Goal: Browse casually: Explore the website without a specific task or goal

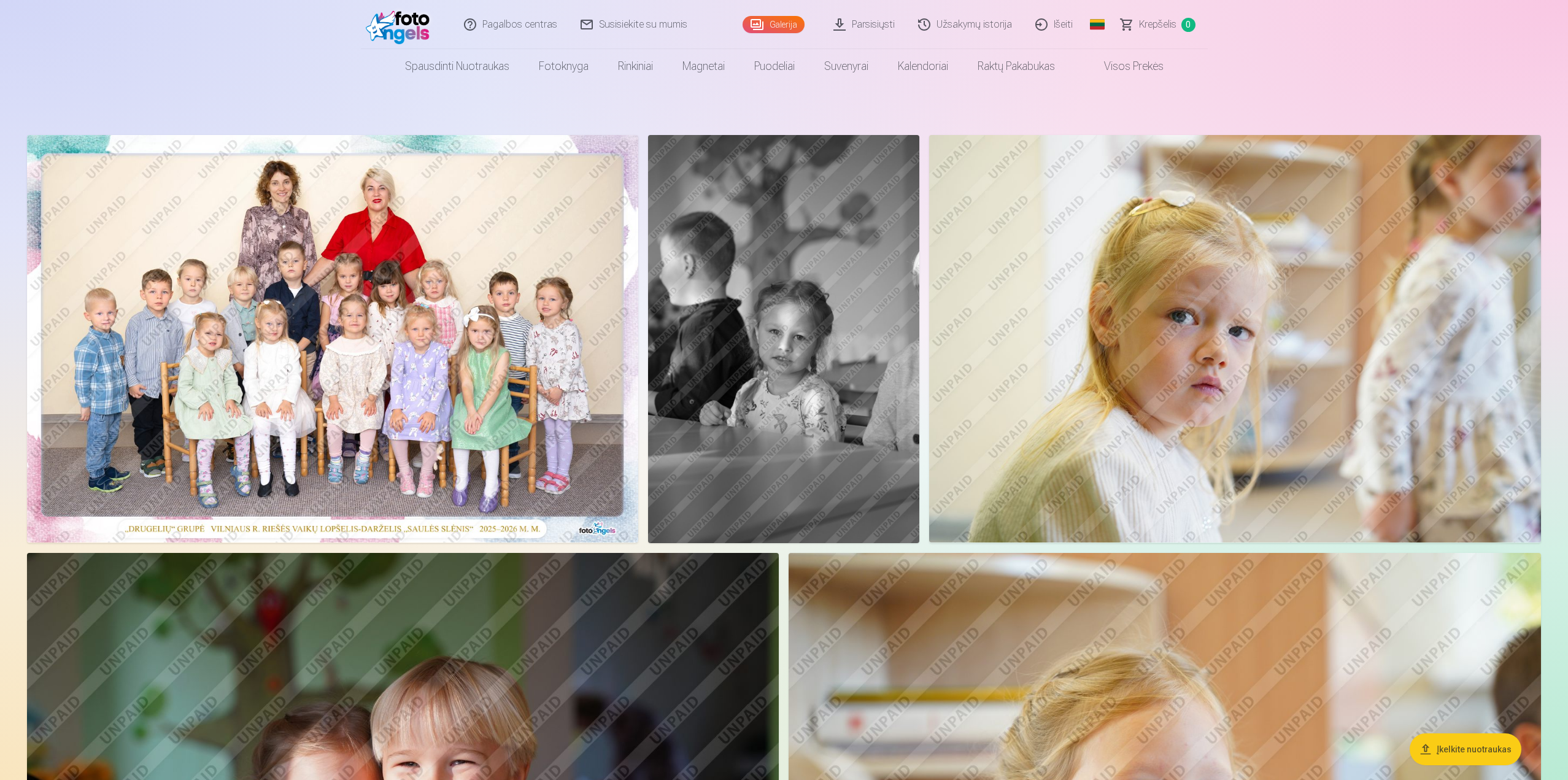
click at [547, 319] on img at bounding box center [333, 338] width 611 height 407
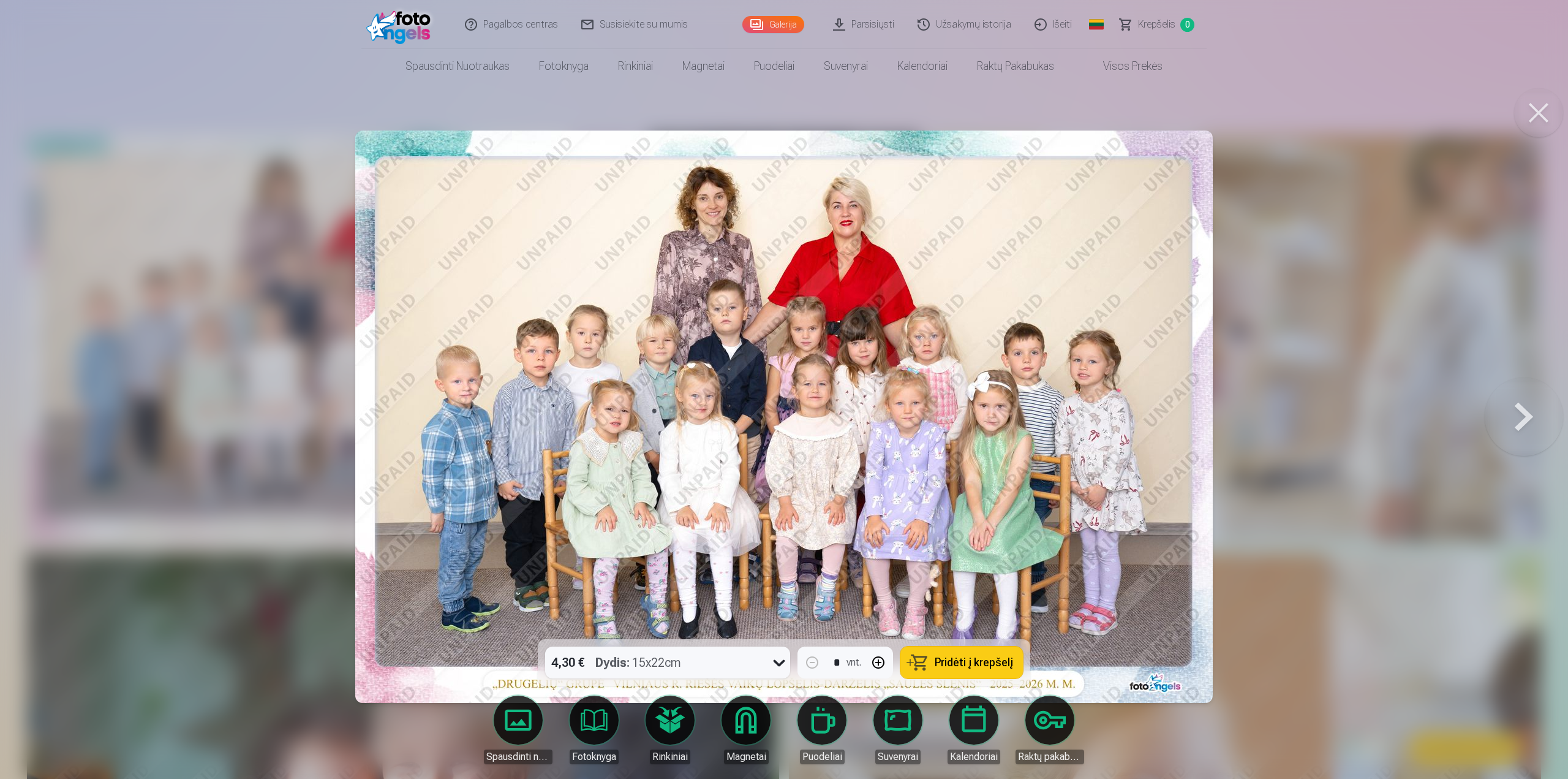
click at [1523, 420] on button at bounding box center [1524, 416] width 79 height 421
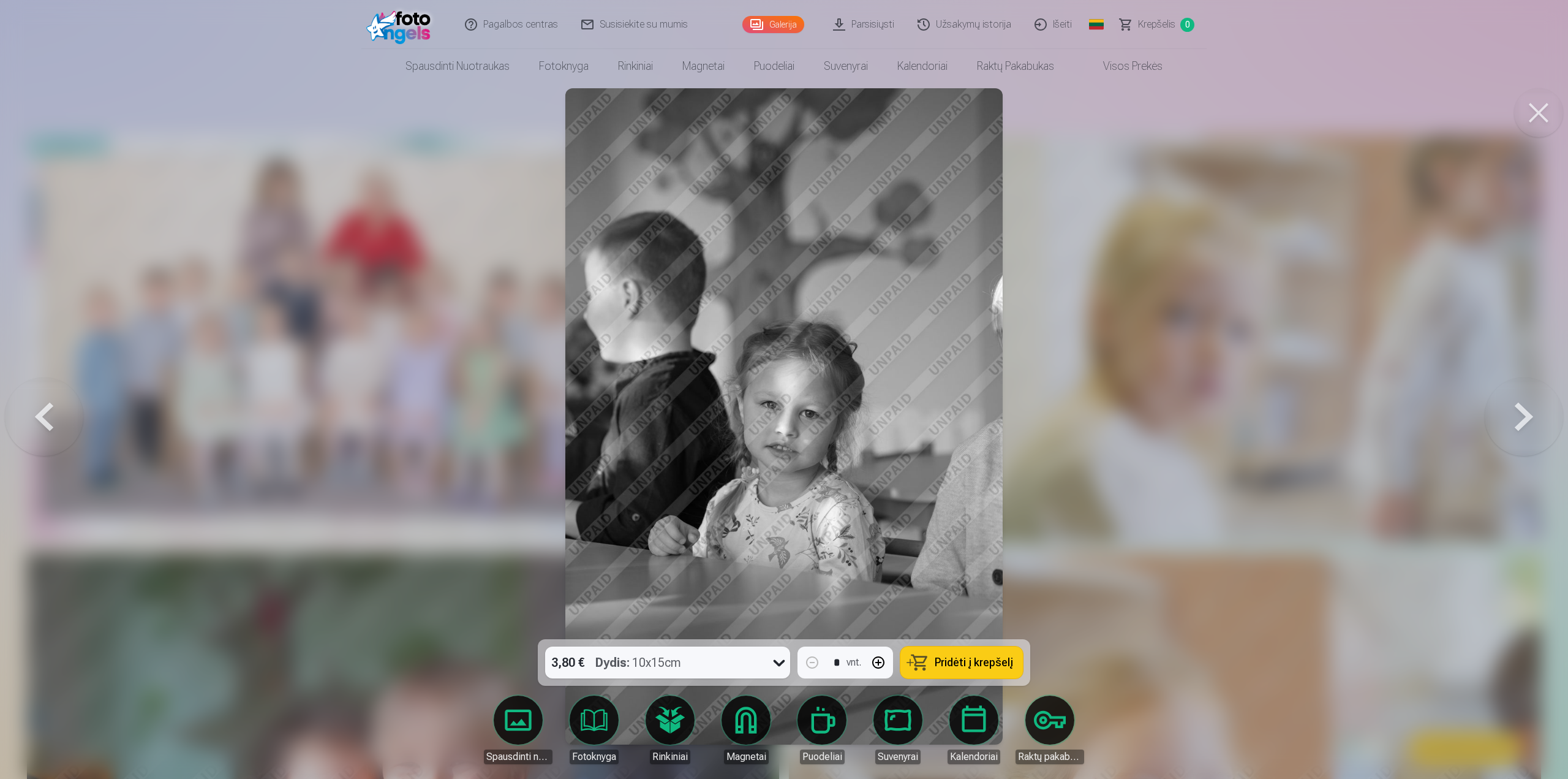
click at [1524, 420] on button at bounding box center [1524, 416] width 79 height 421
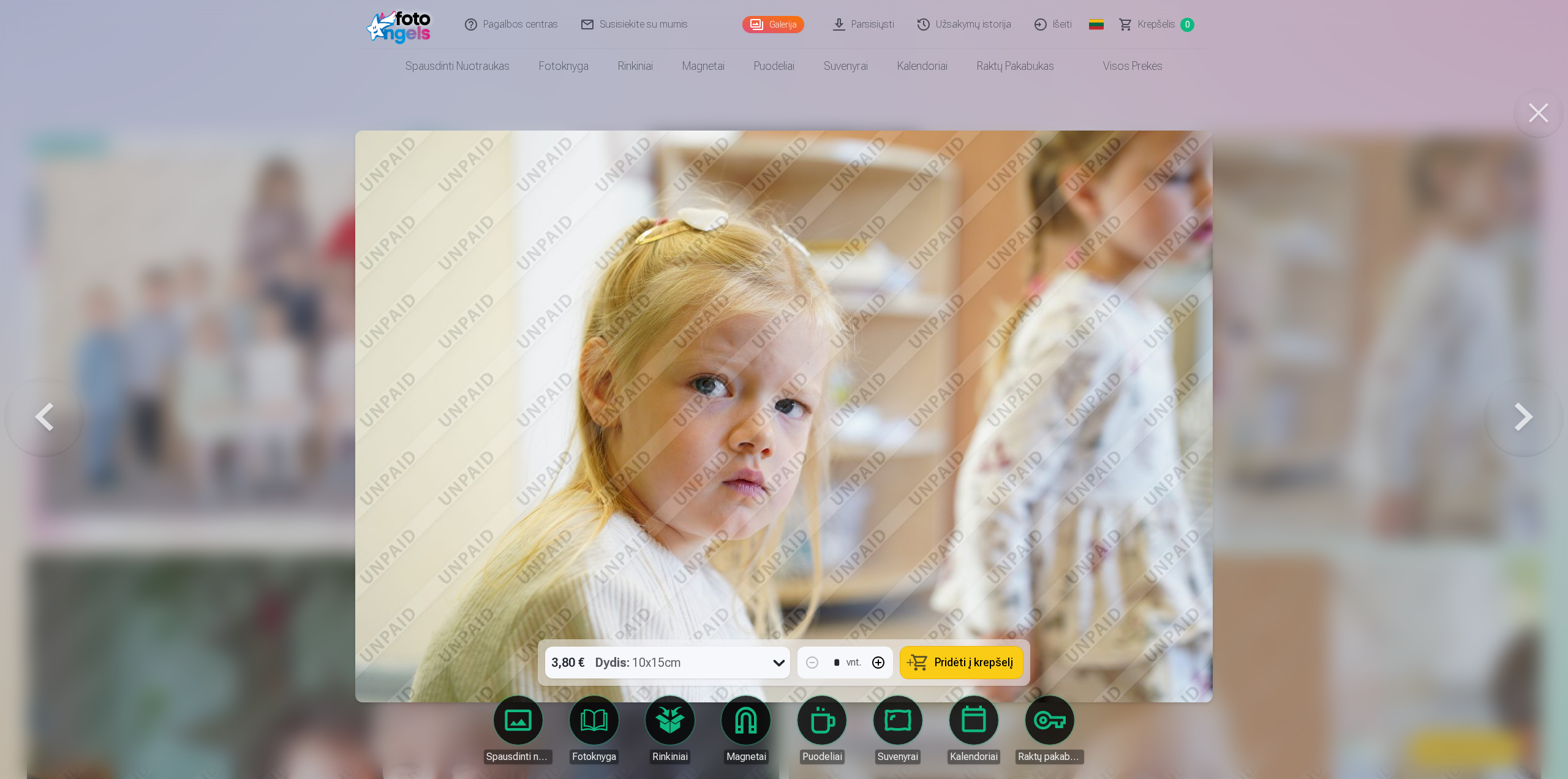
click at [1524, 420] on button at bounding box center [1524, 416] width 79 height 421
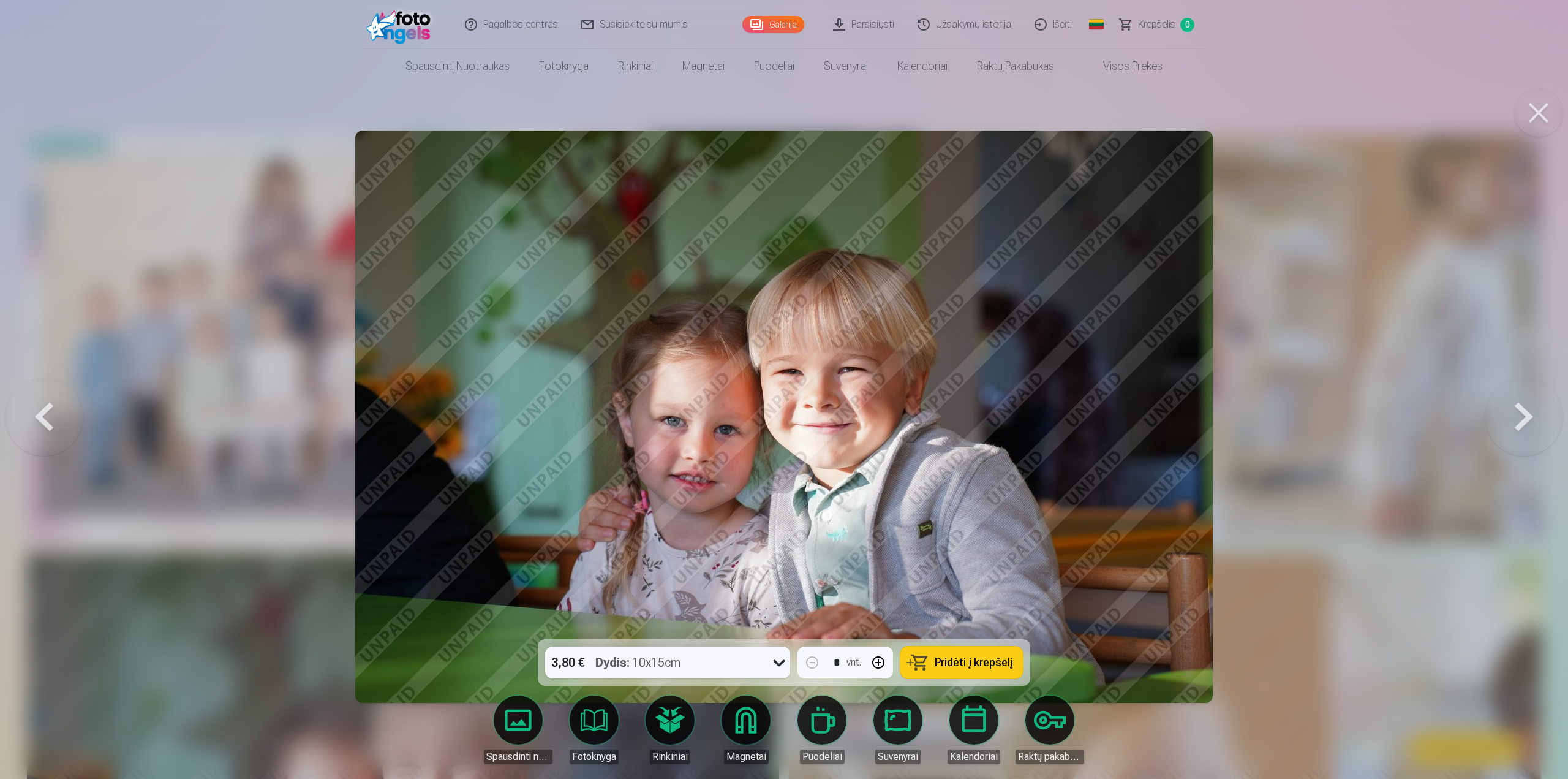
click at [1524, 420] on button at bounding box center [1524, 416] width 79 height 421
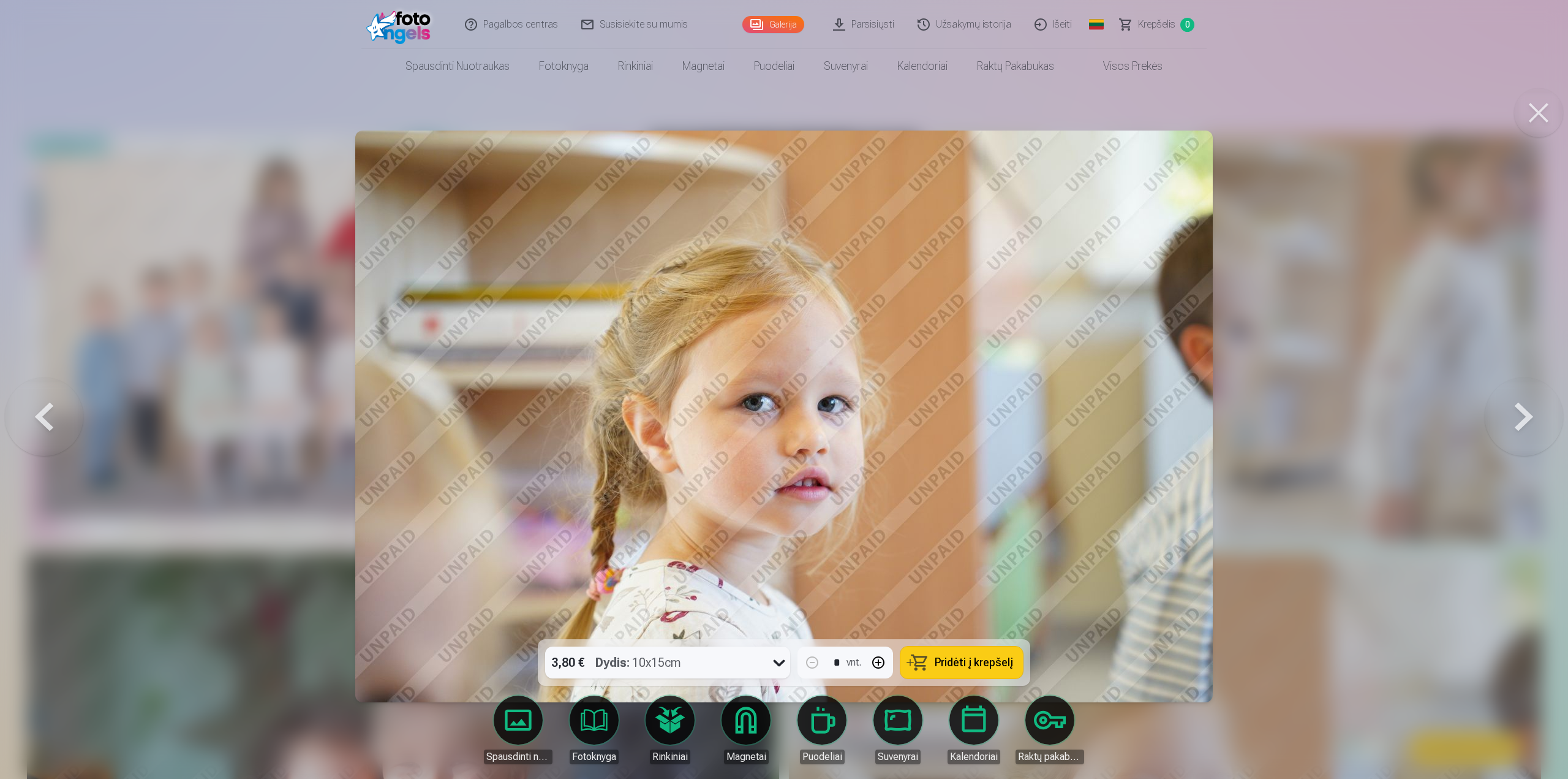
click at [1524, 420] on button at bounding box center [1524, 416] width 79 height 421
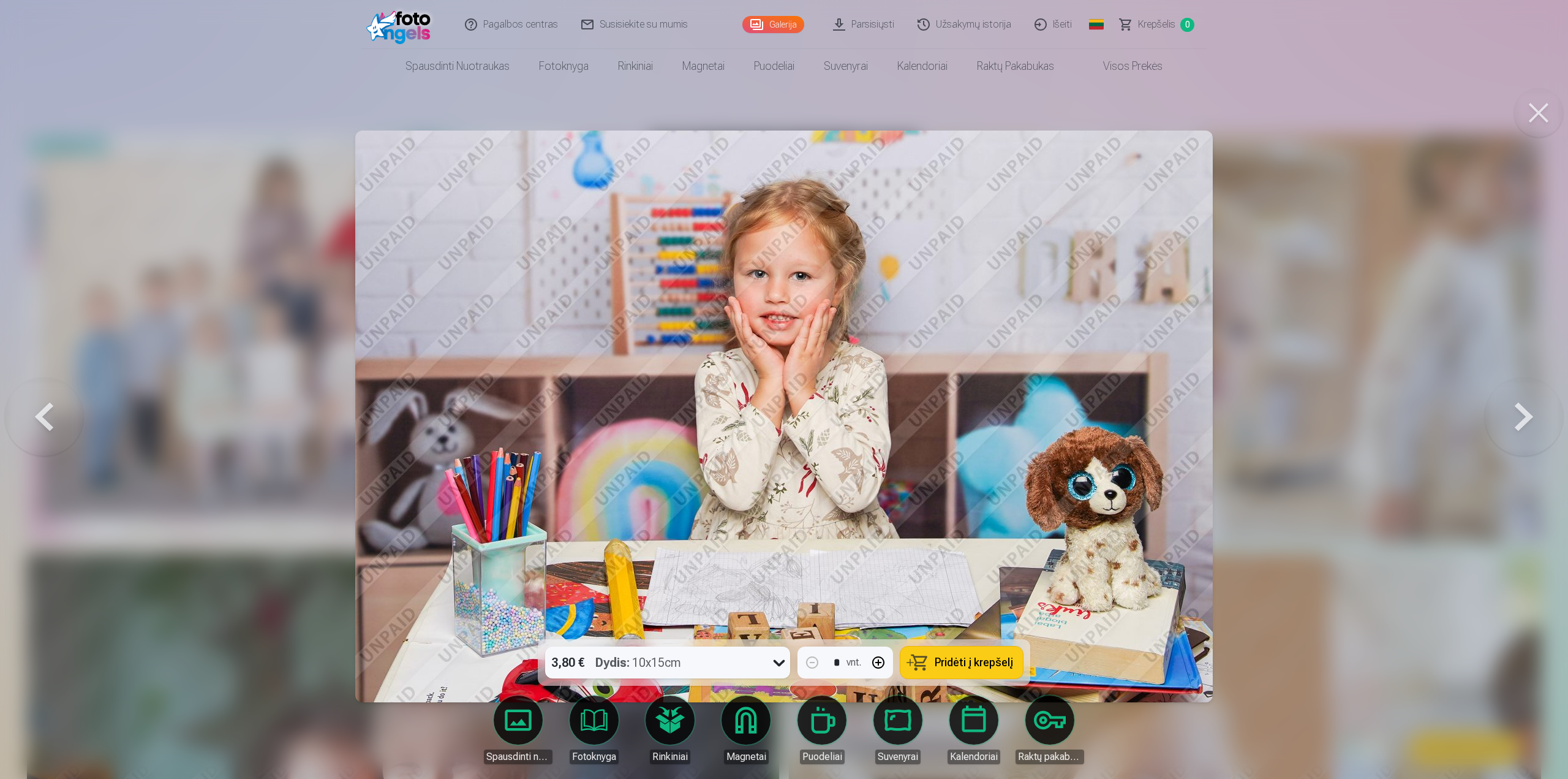
click at [1524, 420] on button at bounding box center [1524, 416] width 79 height 421
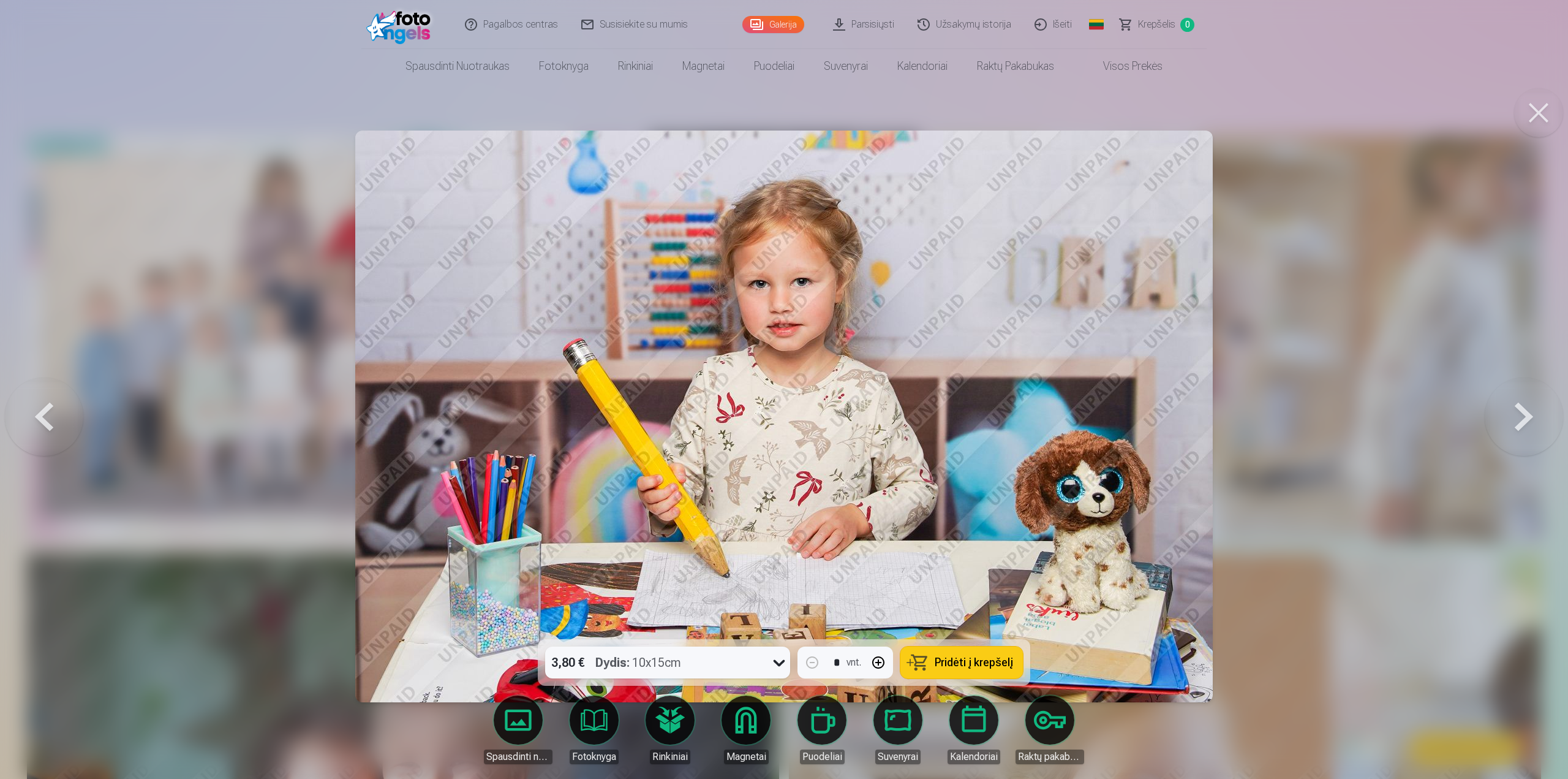
click at [1524, 420] on button at bounding box center [1524, 416] width 79 height 421
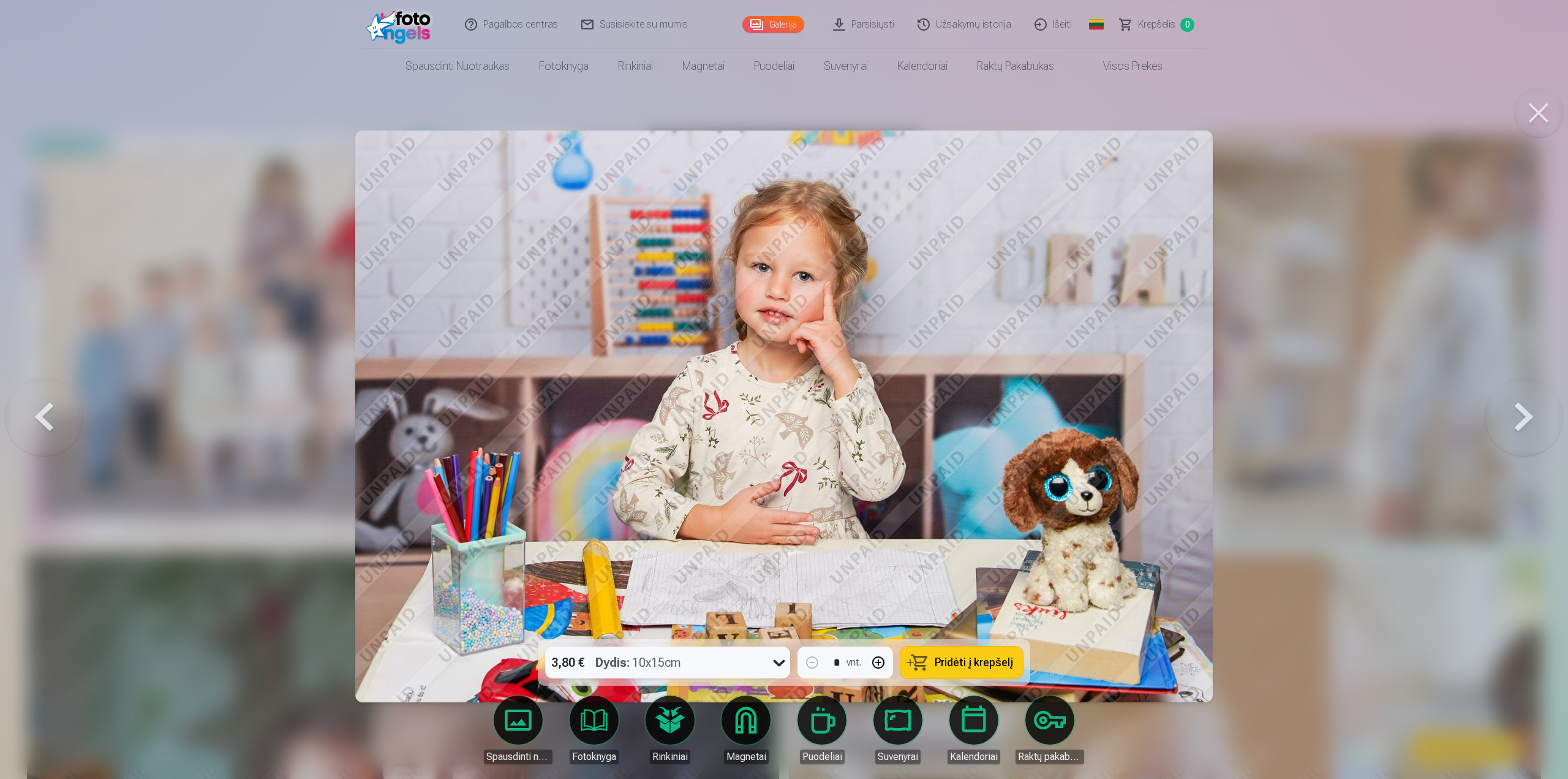
click at [1524, 420] on button at bounding box center [1524, 416] width 79 height 421
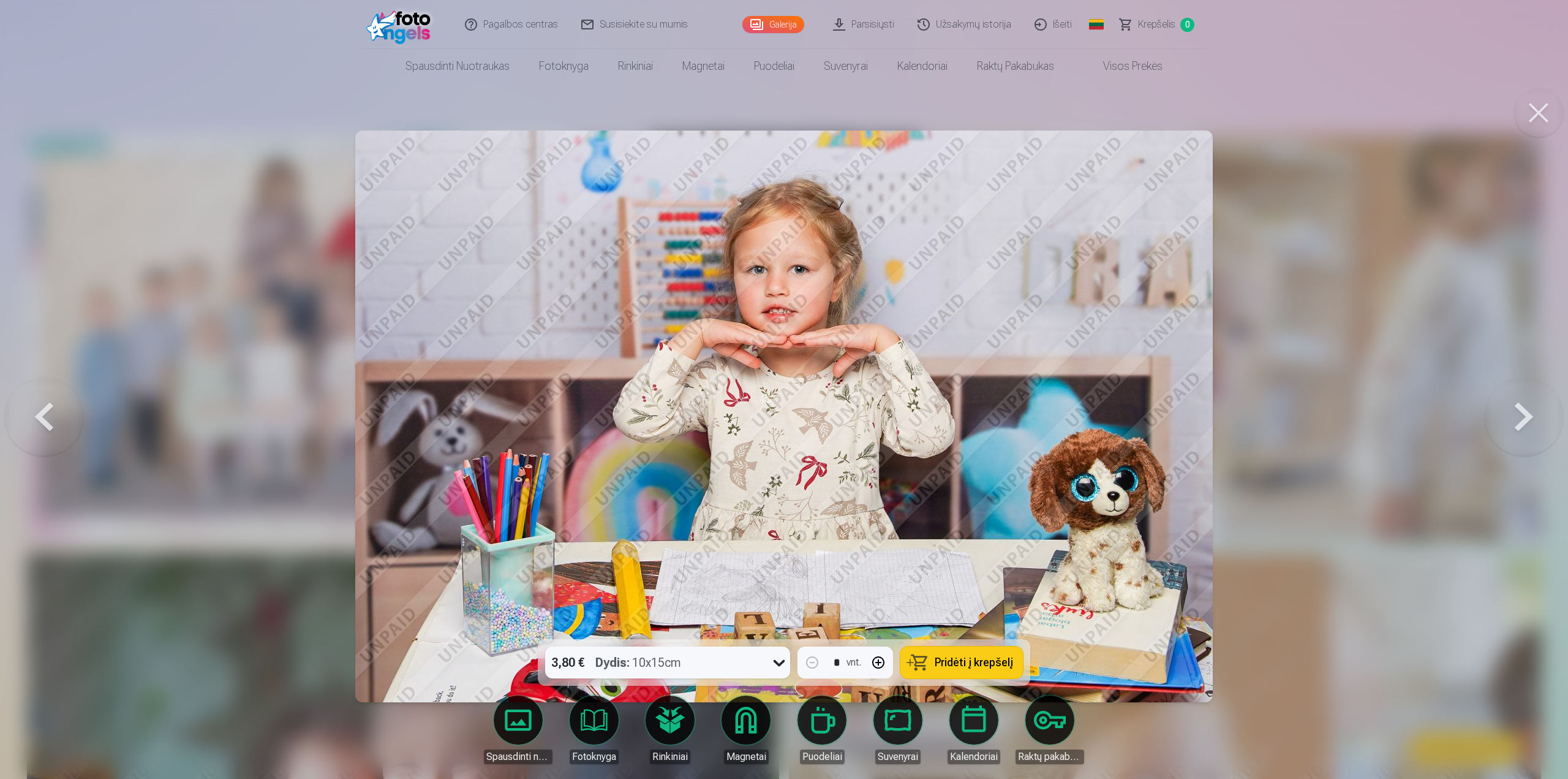
click at [1524, 420] on button at bounding box center [1524, 416] width 79 height 421
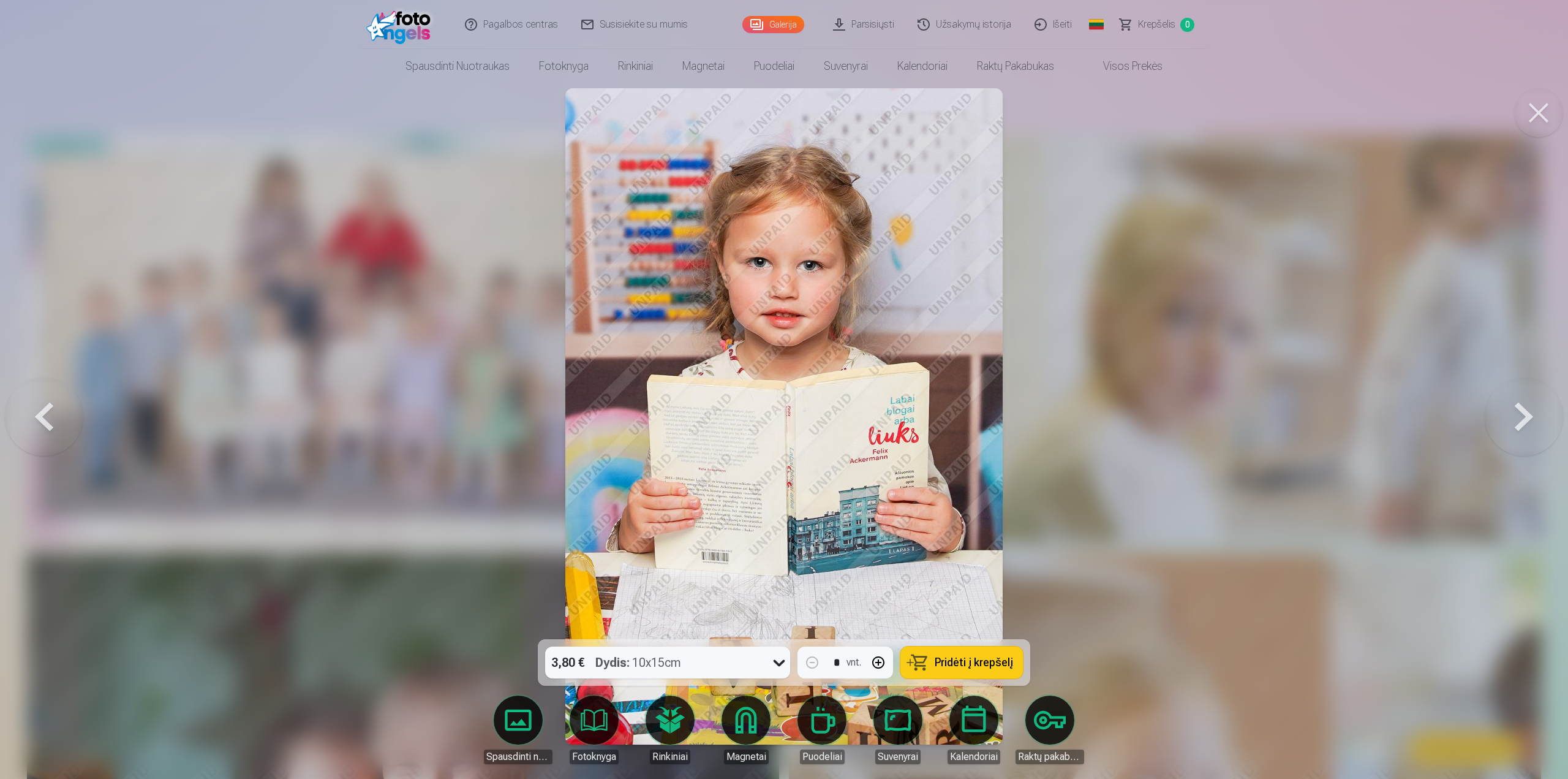
click at [1523, 420] on button at bounding box center [1524, 416] width 79 height 421
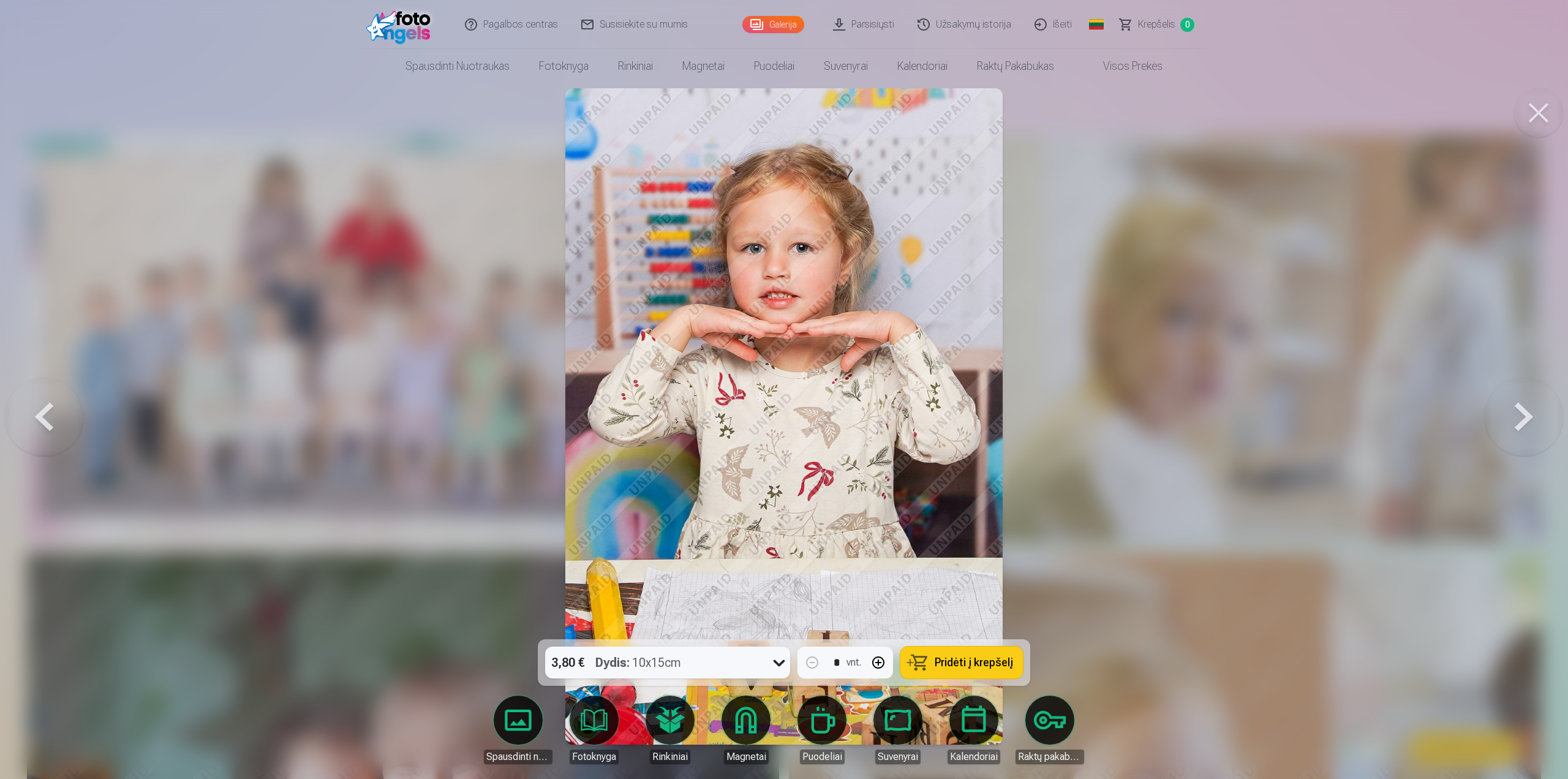
click at [1523, 419] on button at bounding box center [1524, 416] width 79 height 421
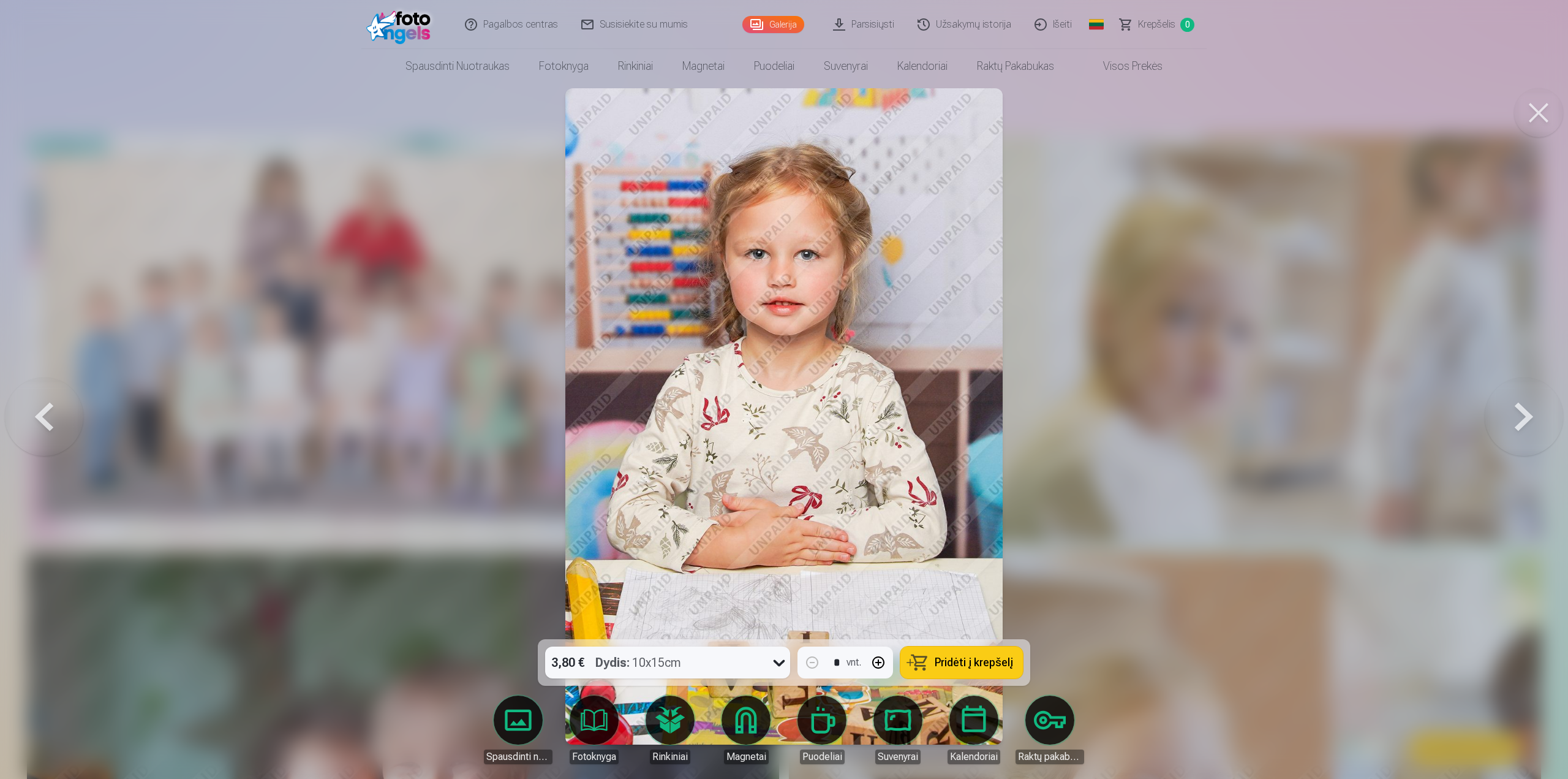
click at [1523, 419] on button at bounding box center [1524, 416] width 79 height 421
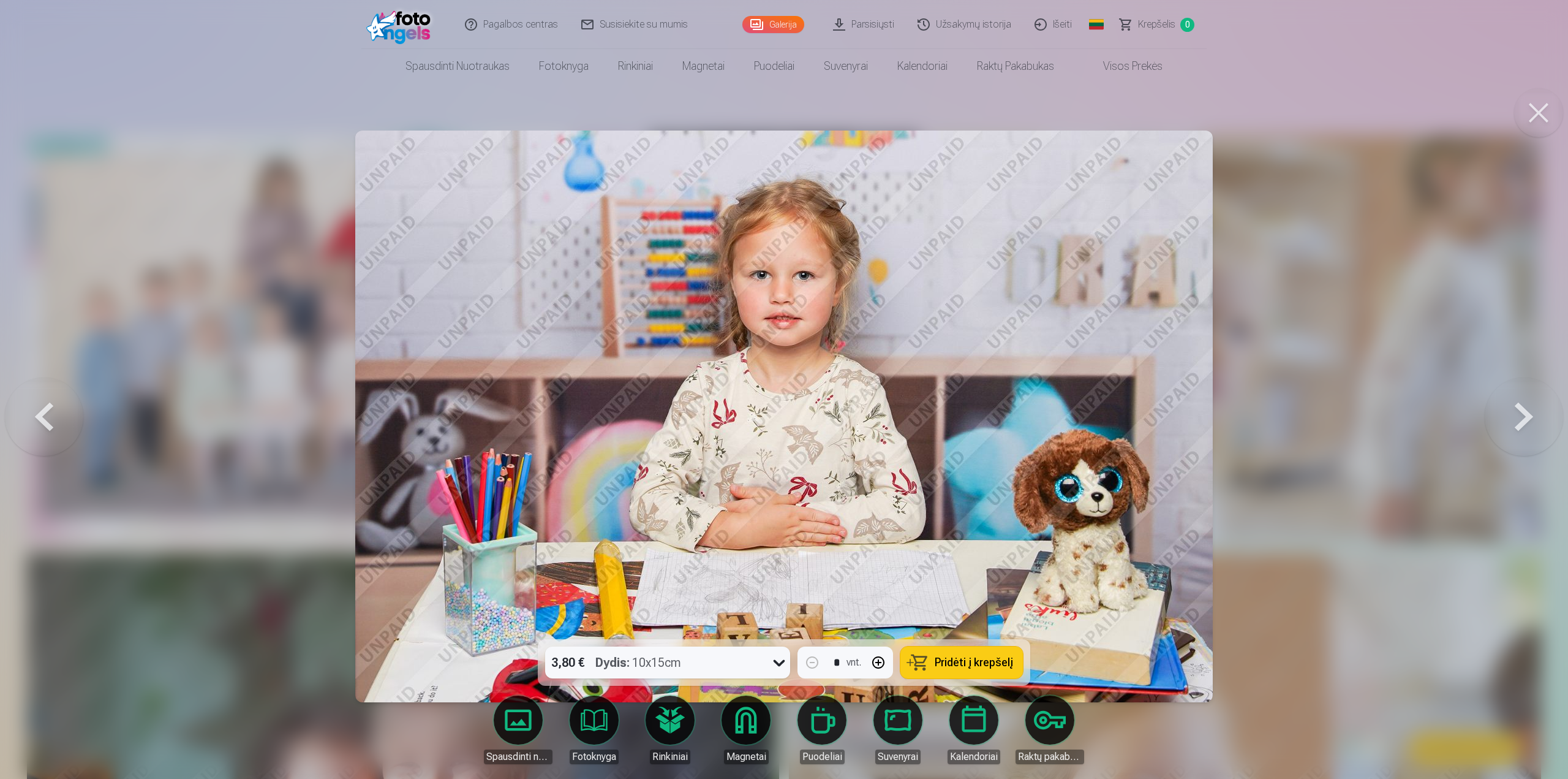
click at [1523, 419] on button at bounding box center [1524, 416] width 79 height 421
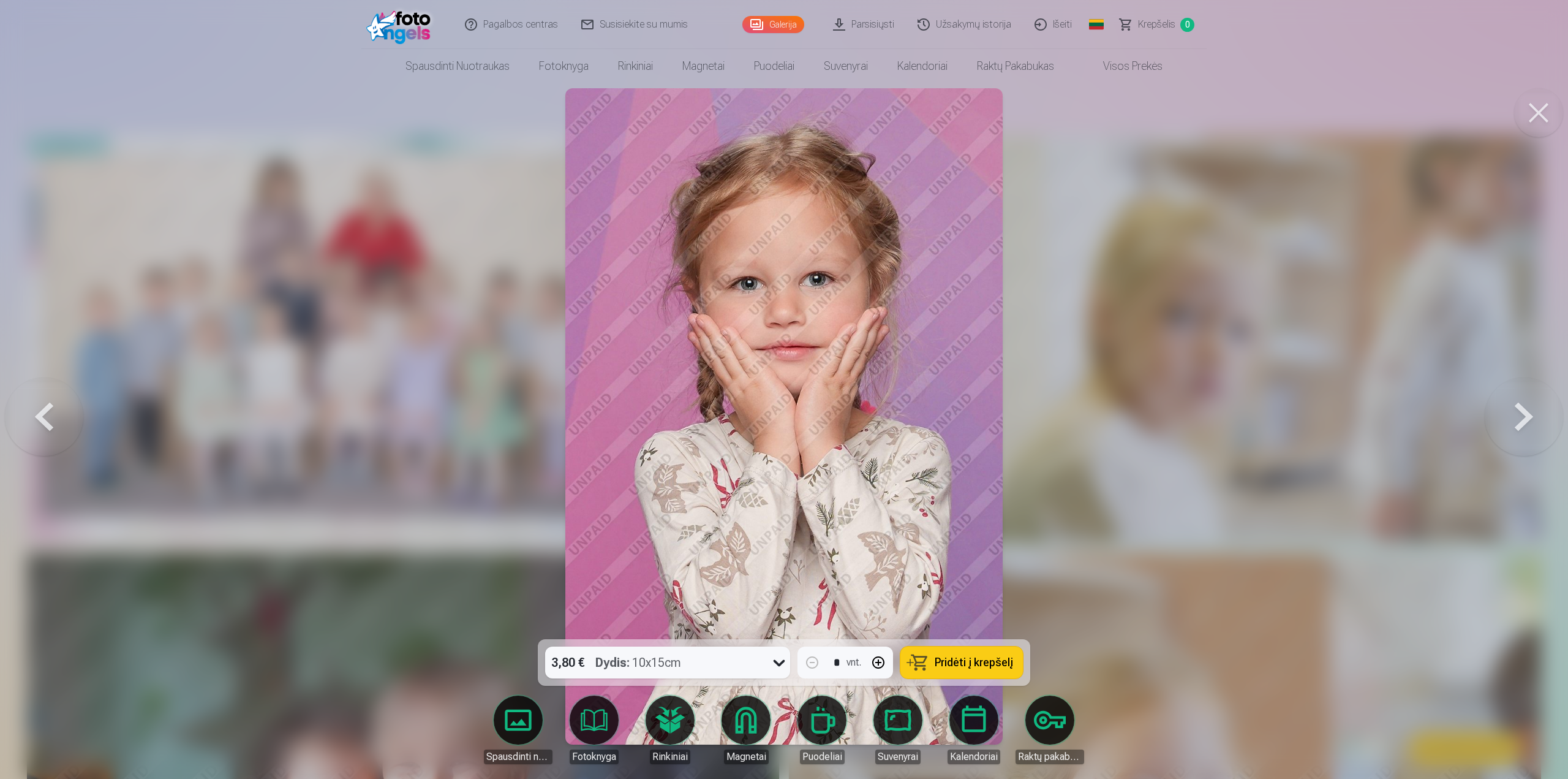
click at [1523, 419] on button at bounding box center [1524, 416] width 79 height 421
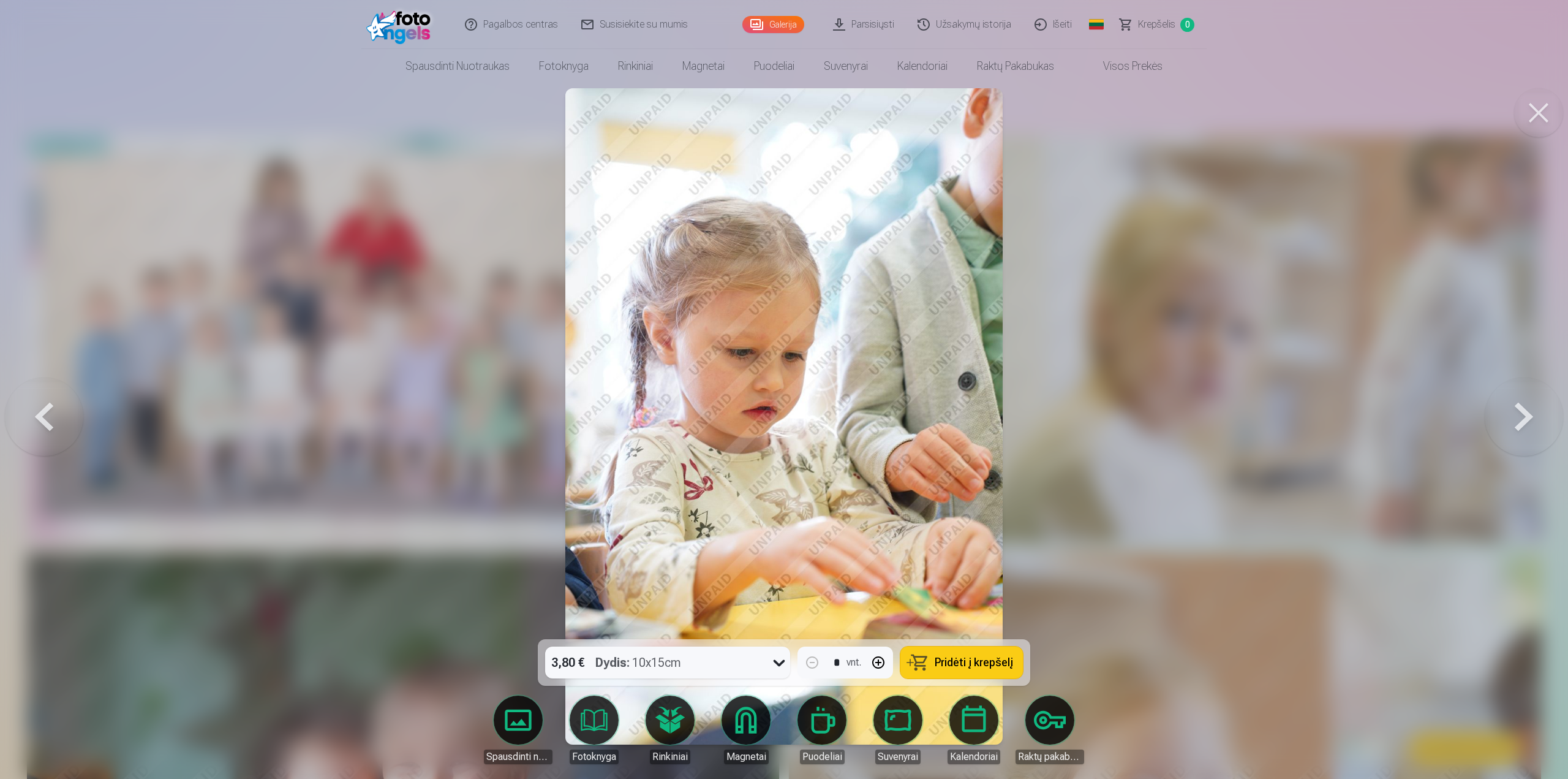
click at [1523, 419] on button at bounding box center [1524, 416] width 79 height 421
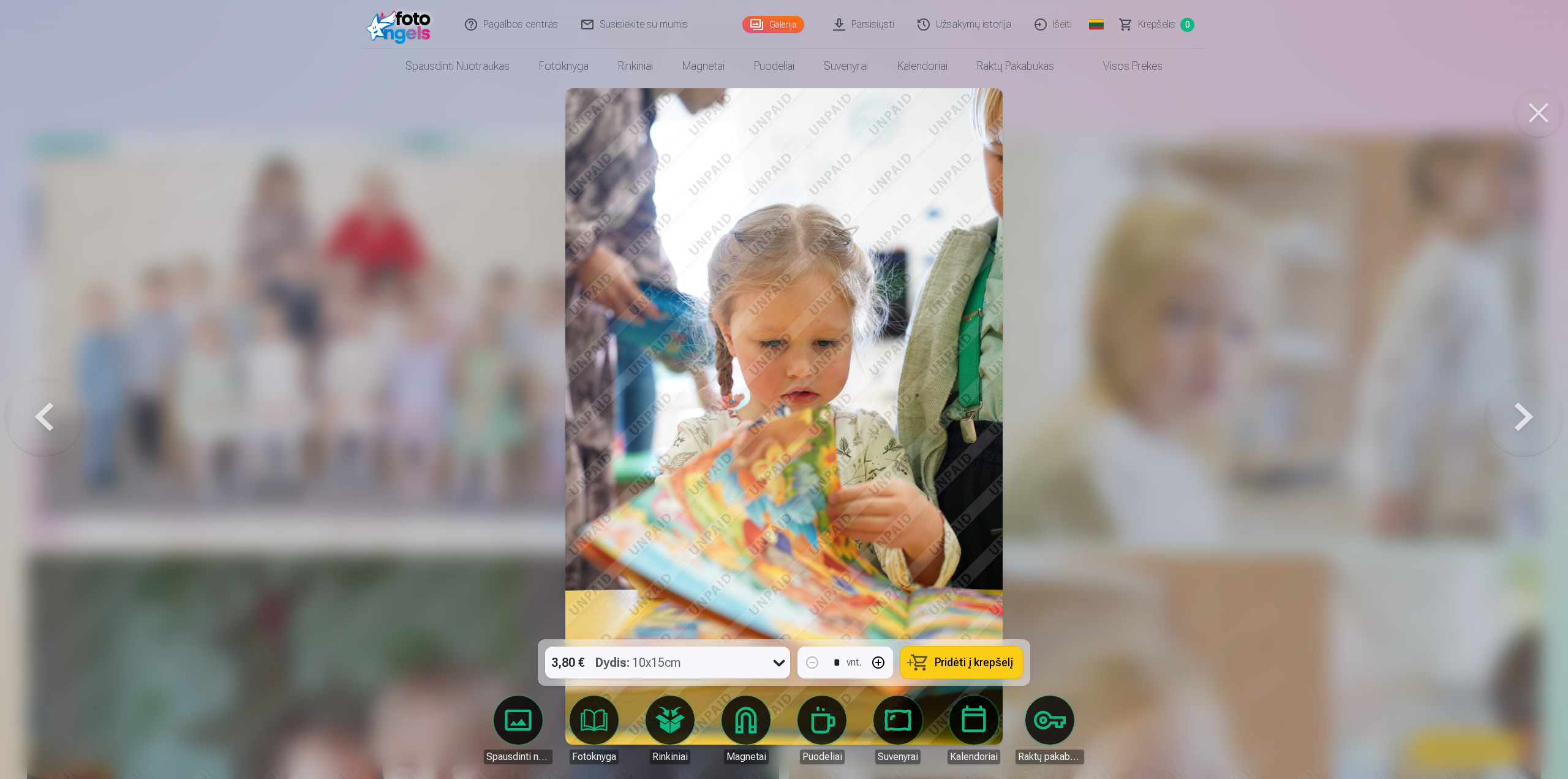
click at [1523, 419] on button at bounding box center [1524, 416] width 79 height 421
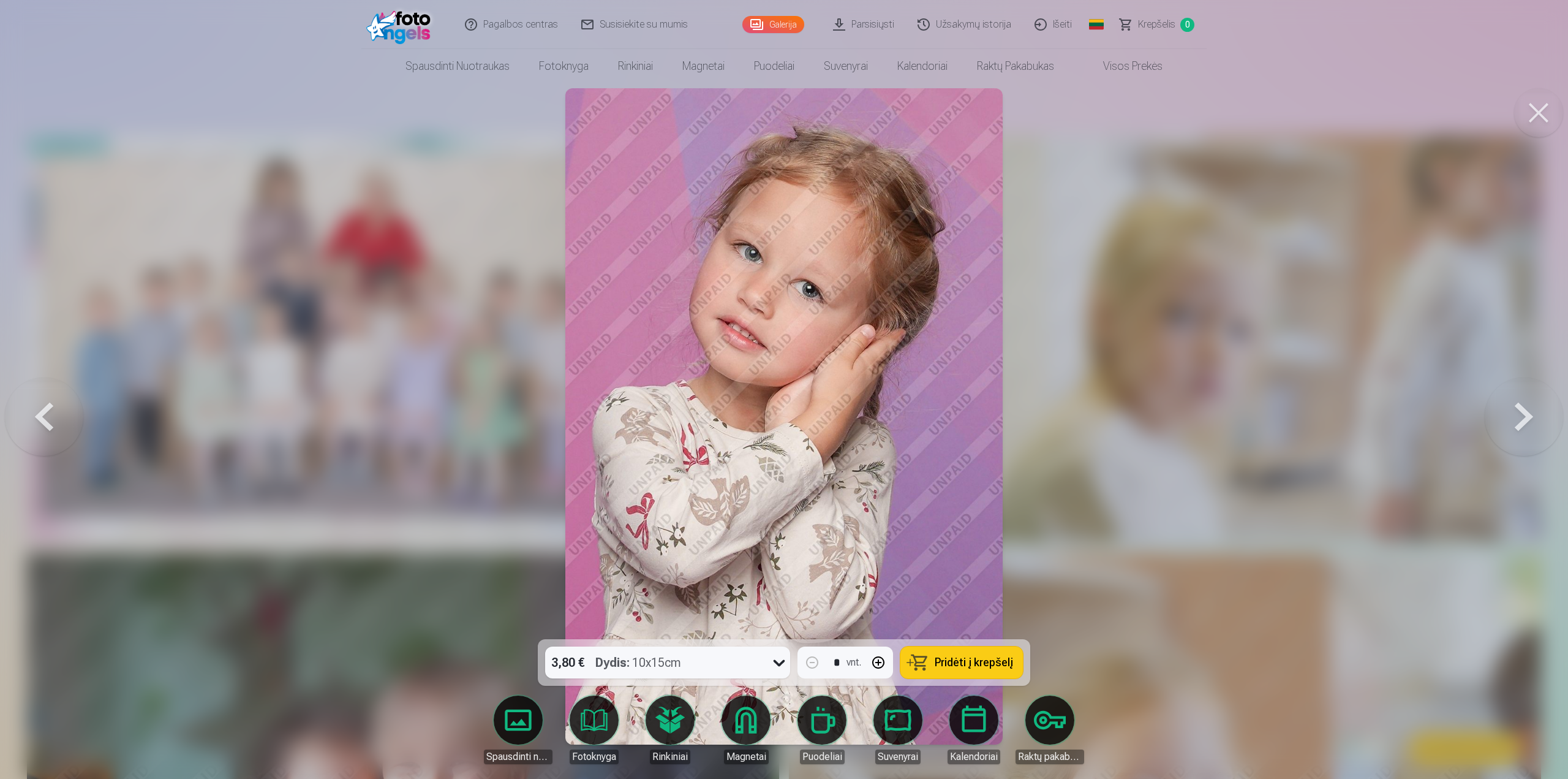
click at [1522, 419] on button at bounding box center [1524, 416] width 79 height 421
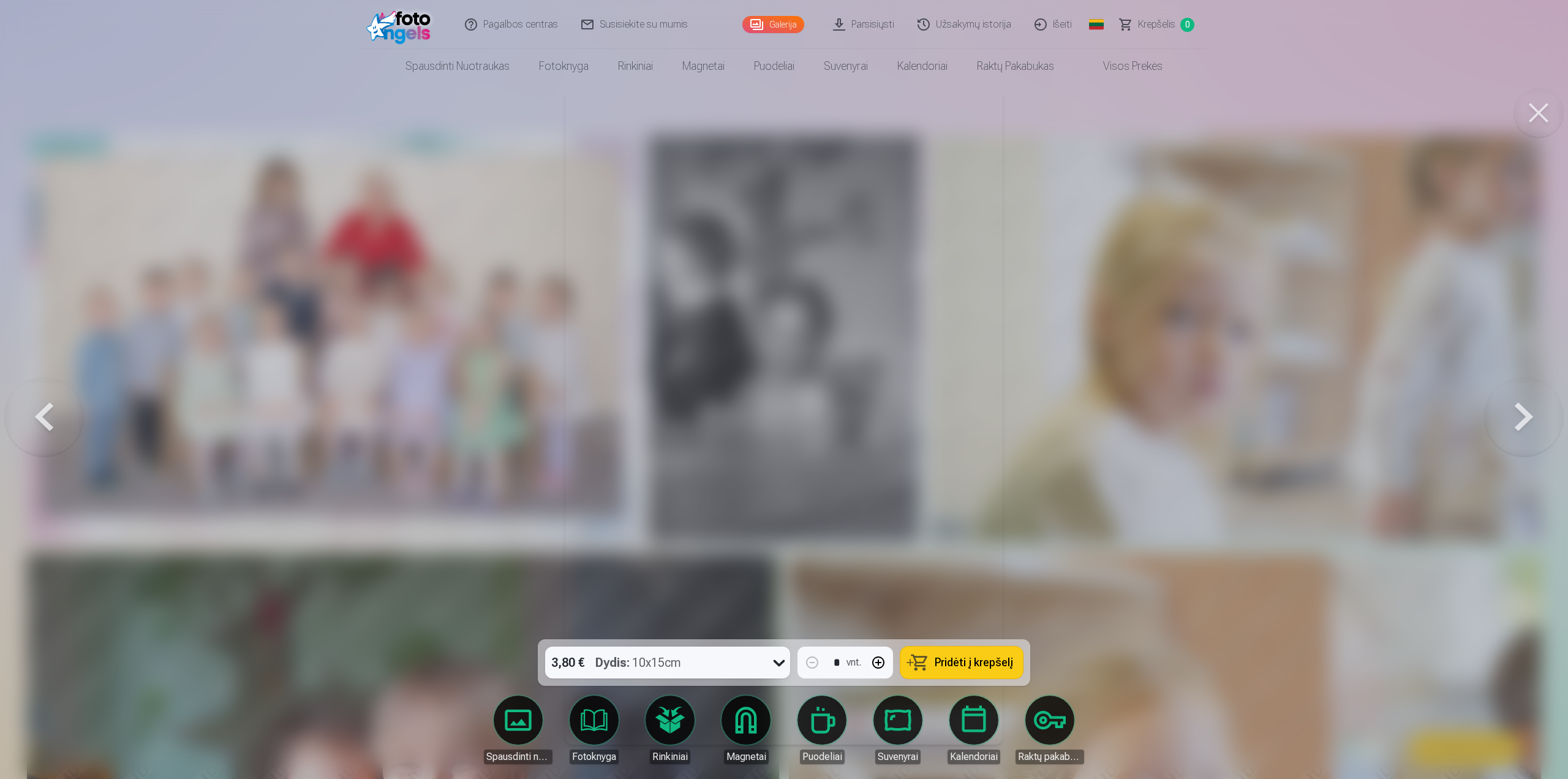
click at [1522, 419] on button at bounding box center [1524, 416] width 79 height 421
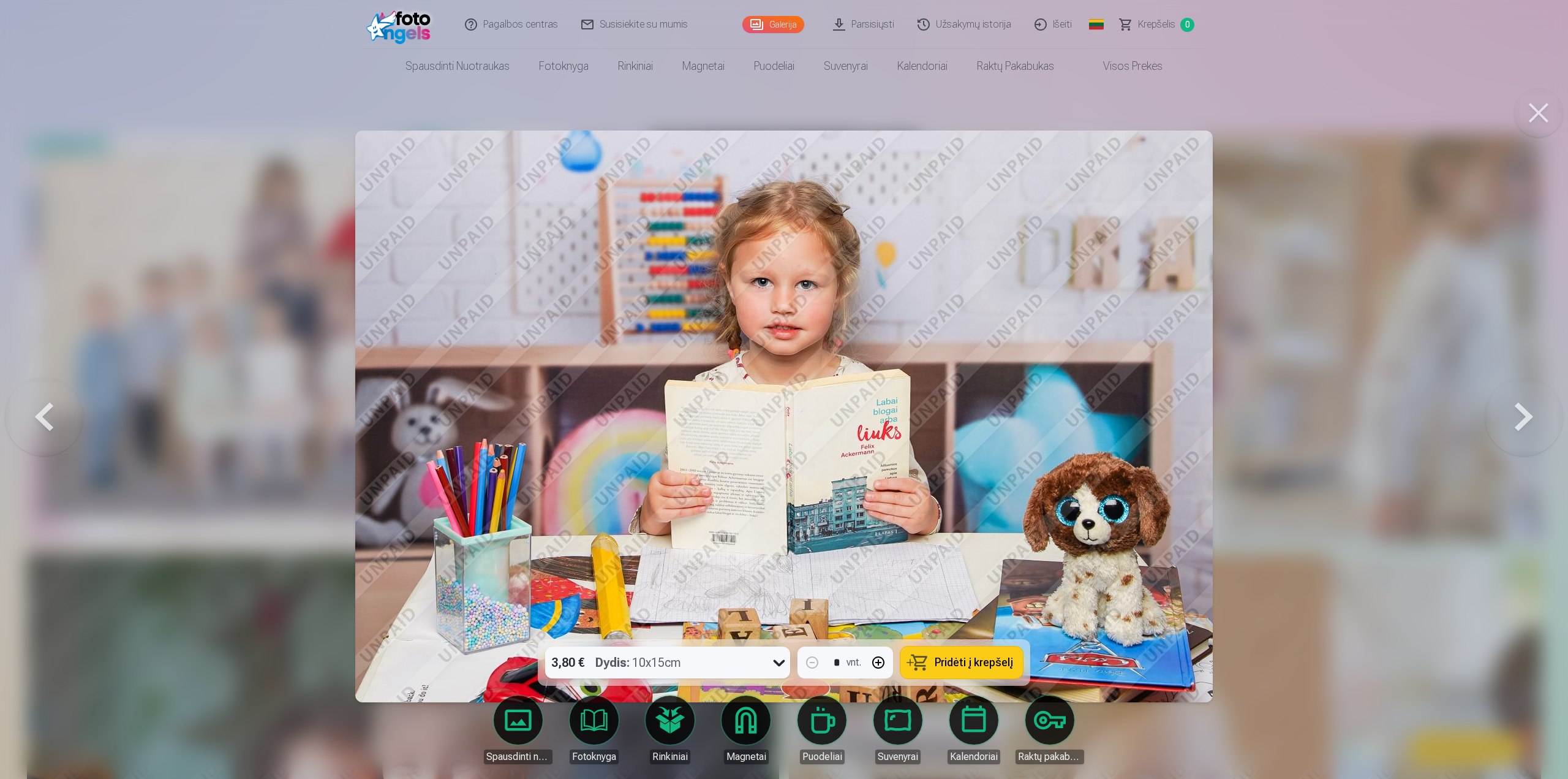
click at [1522, 419] on button at bounding box center [1524, 416] width 79 height 421
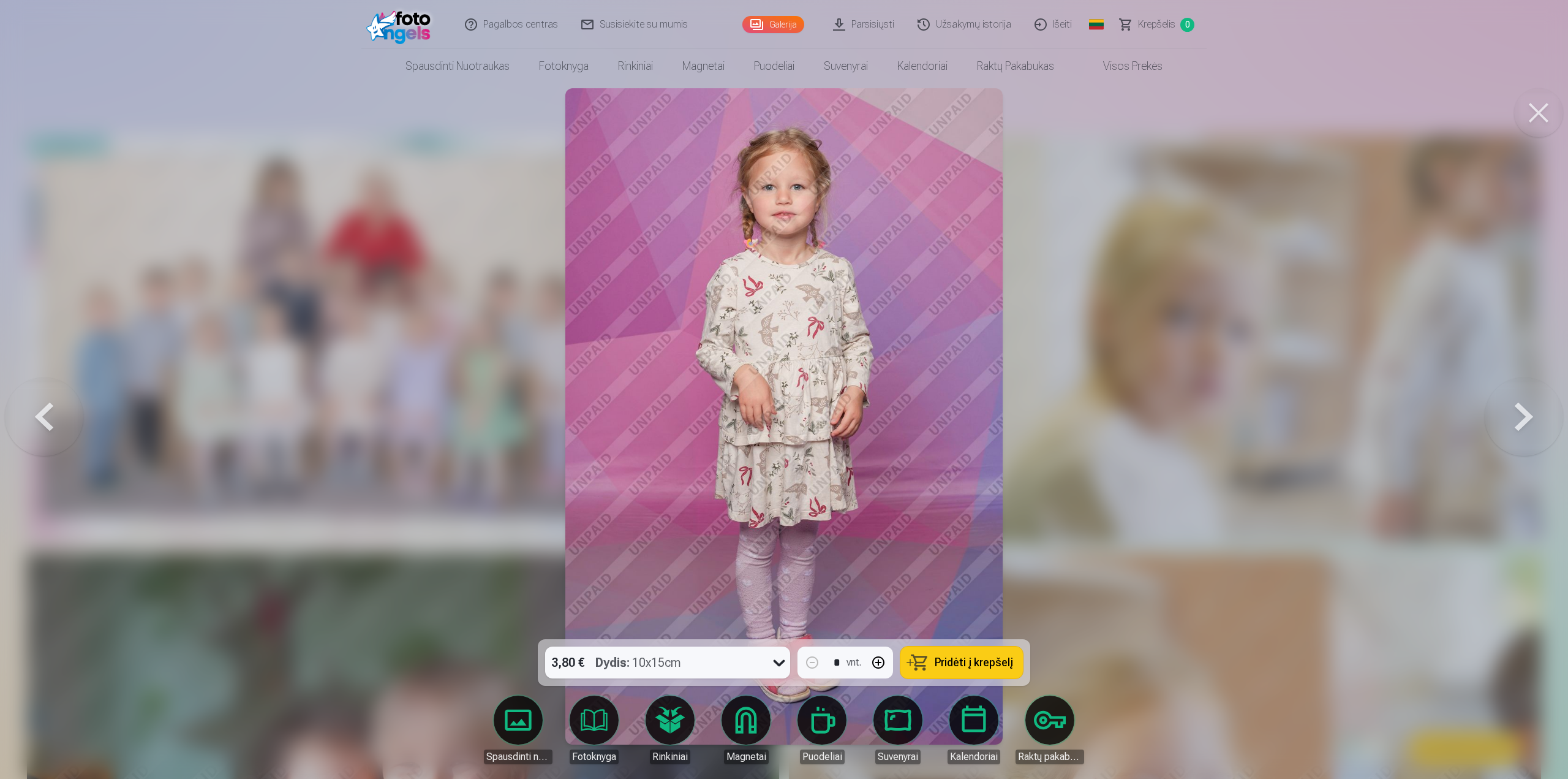
click at [1522, 419] on button at bounding box center [1524, 416] width 79 height 421
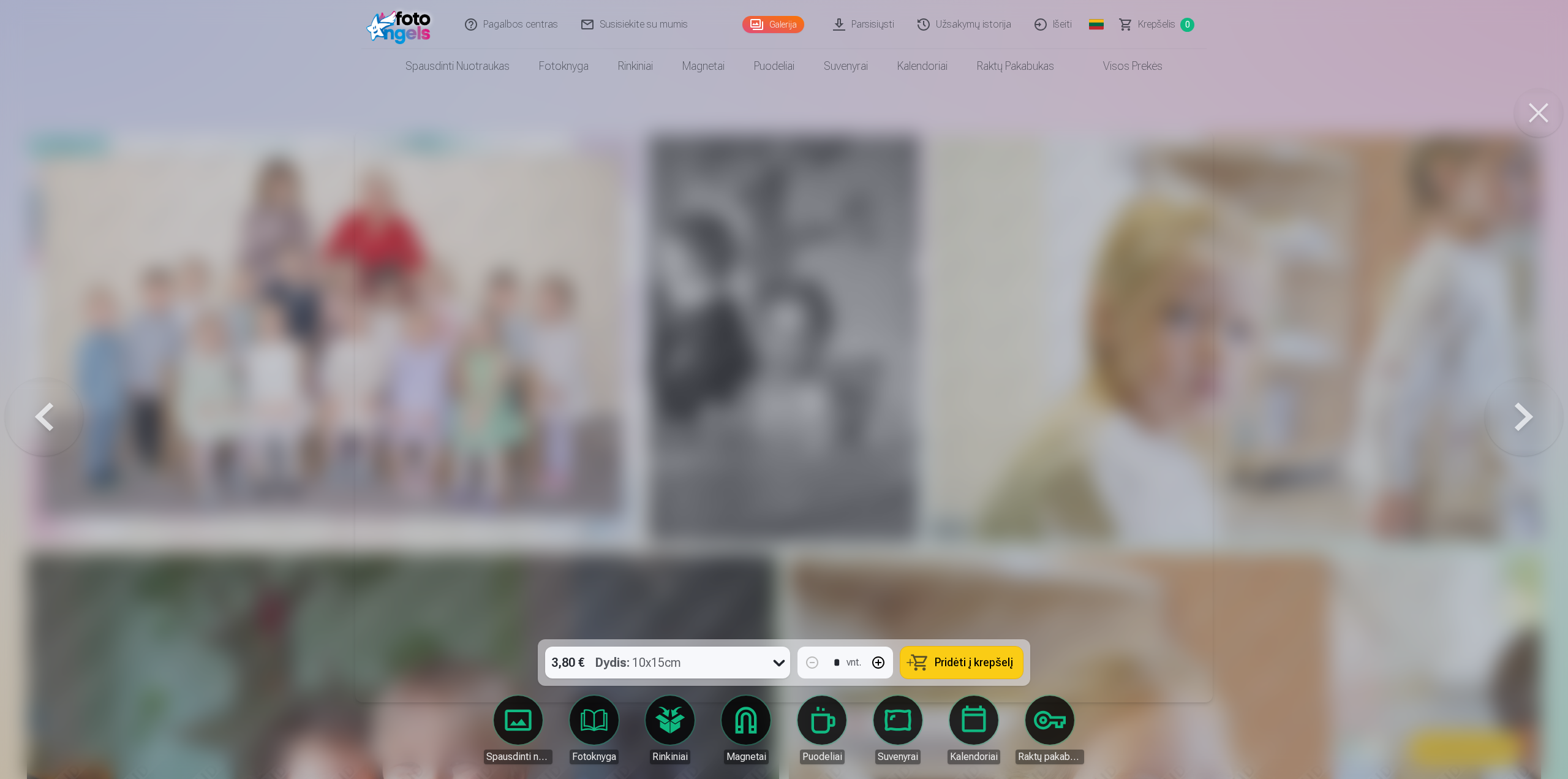
click at [1522, 419] on button at bounding box center [1524, 416] width 79 height 421
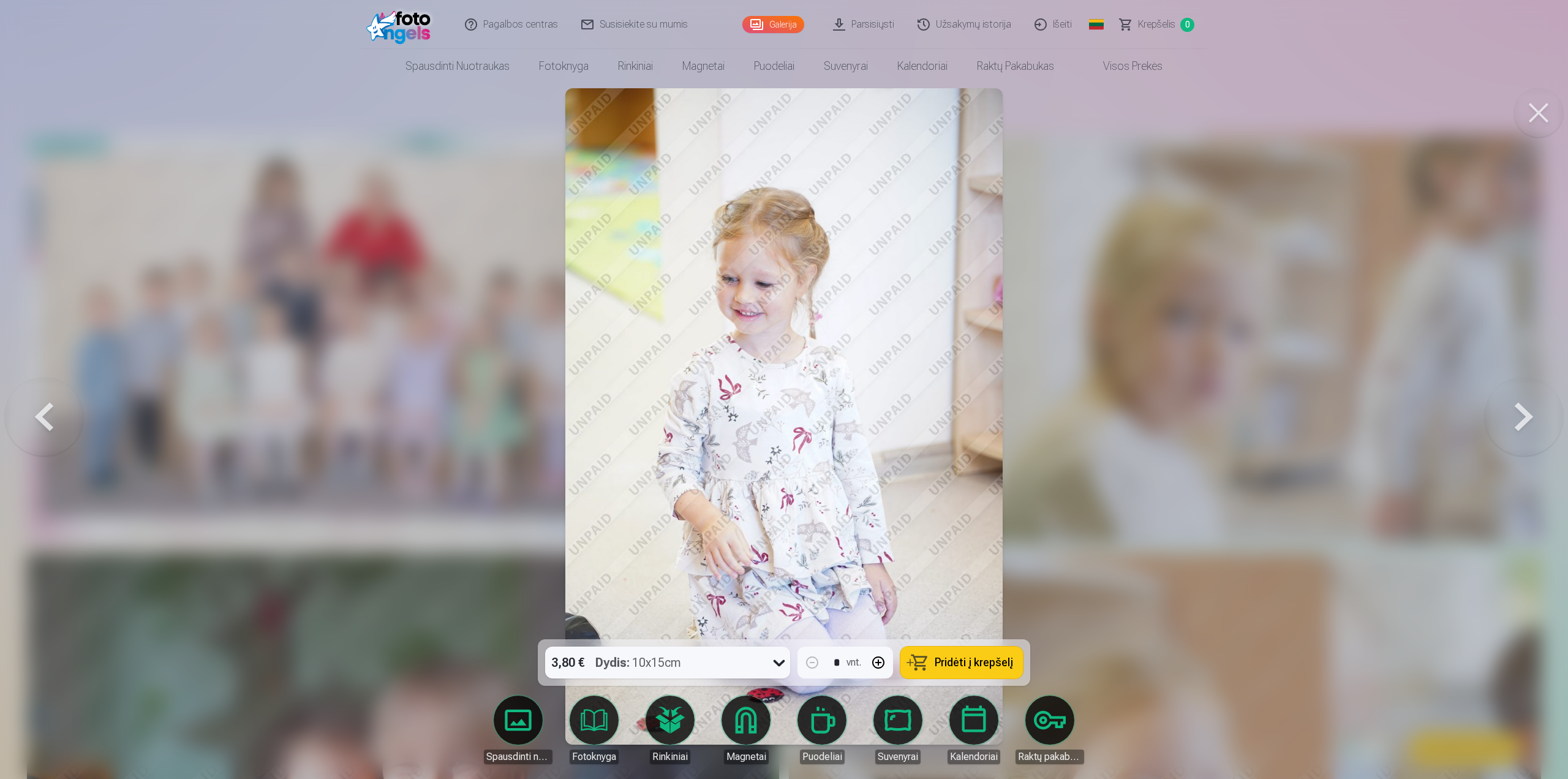
click at [1522, 419] on button at bounding box center [1524, 416] width 79 height 421
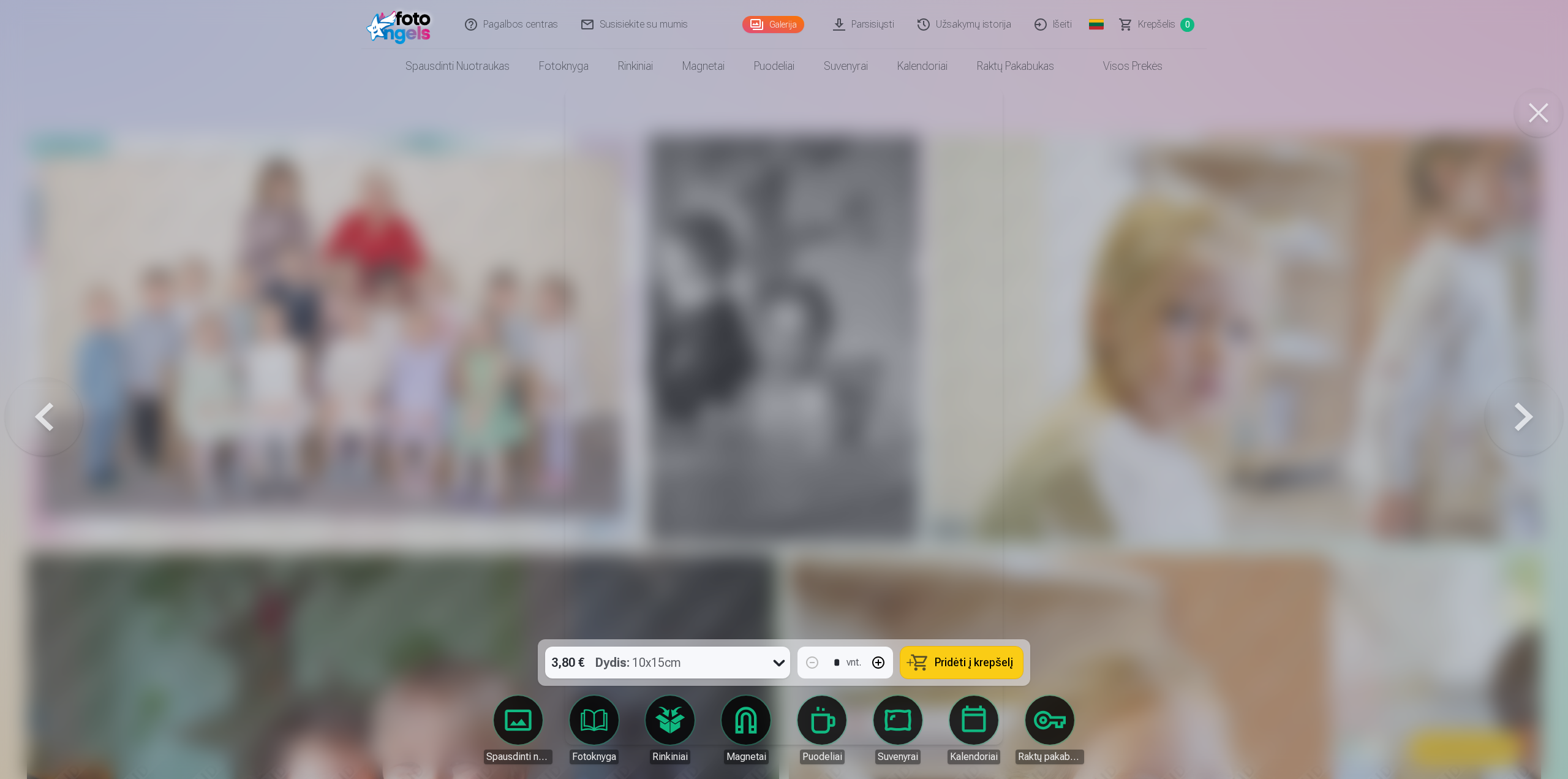
click at [1522, 419] on button at bounding box center [1524, 416] width 79 height 421
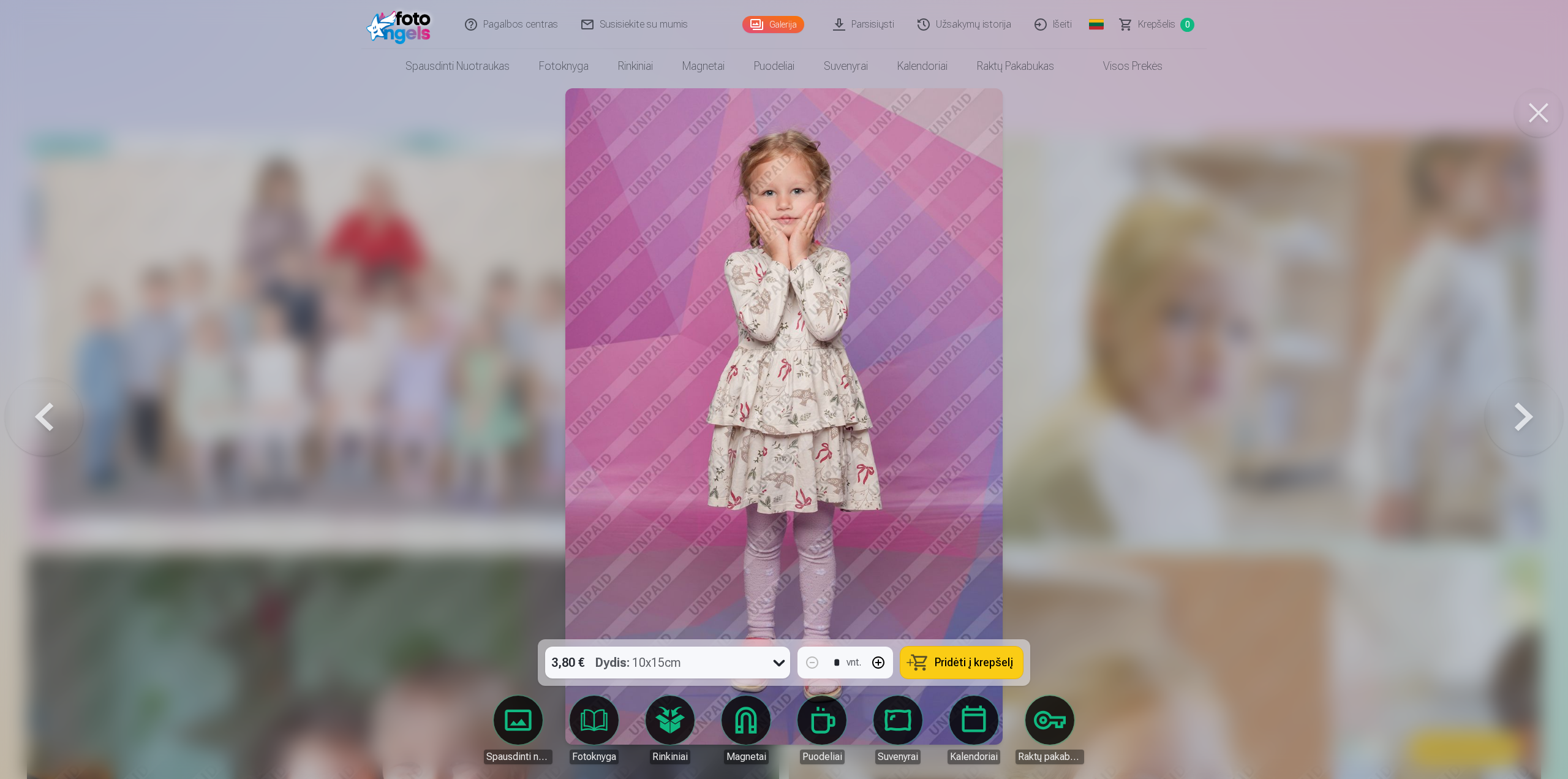
click at [1522, 419] on button at bounding box center [1524, 416] width 79 height 421
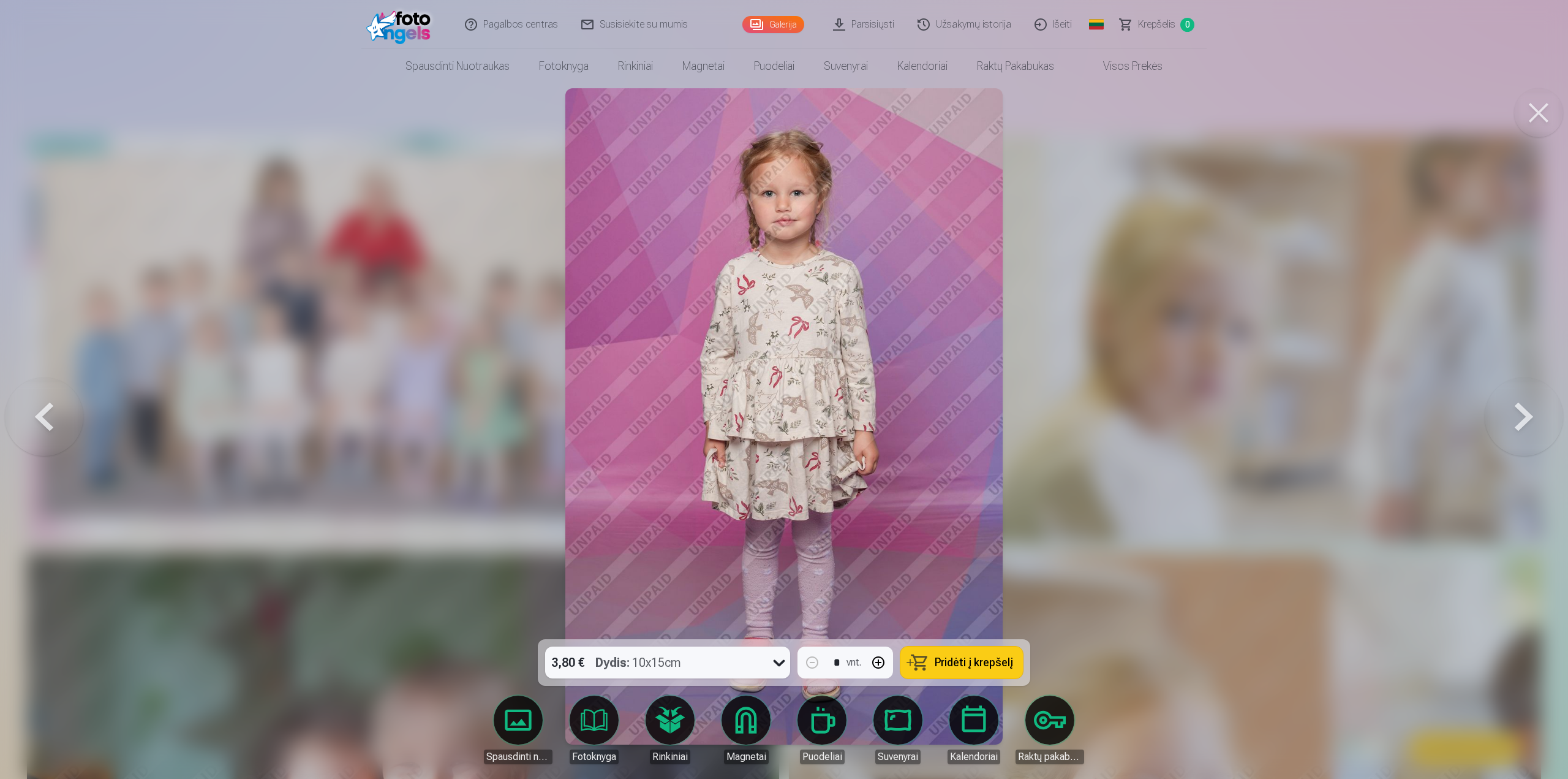
click at [1521, 419] on button at bounding box center [1524, 416] width 79 height 421
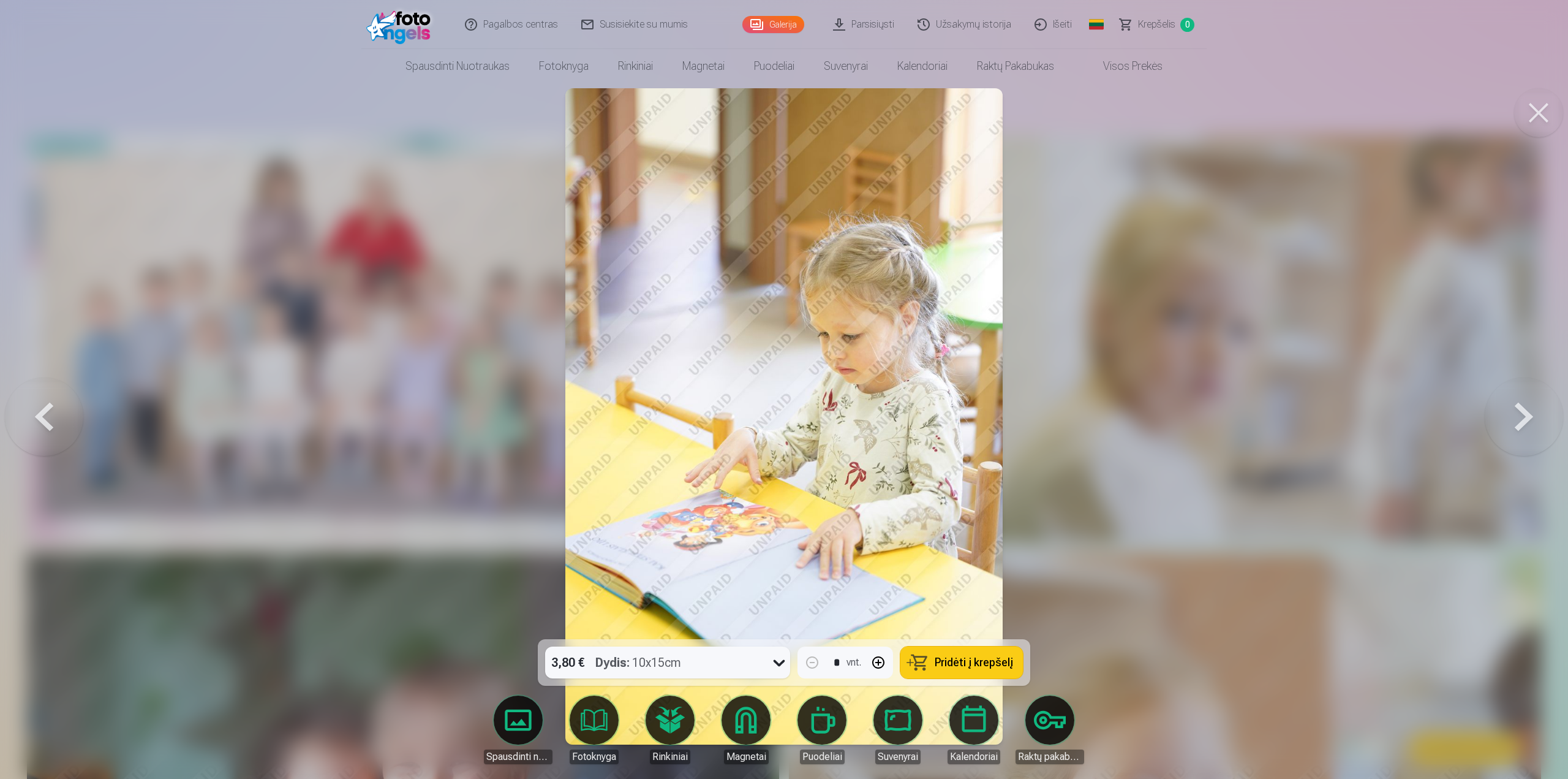
click at [1521, 418] on button at bounding box center [1524, 416] width 79 height 421
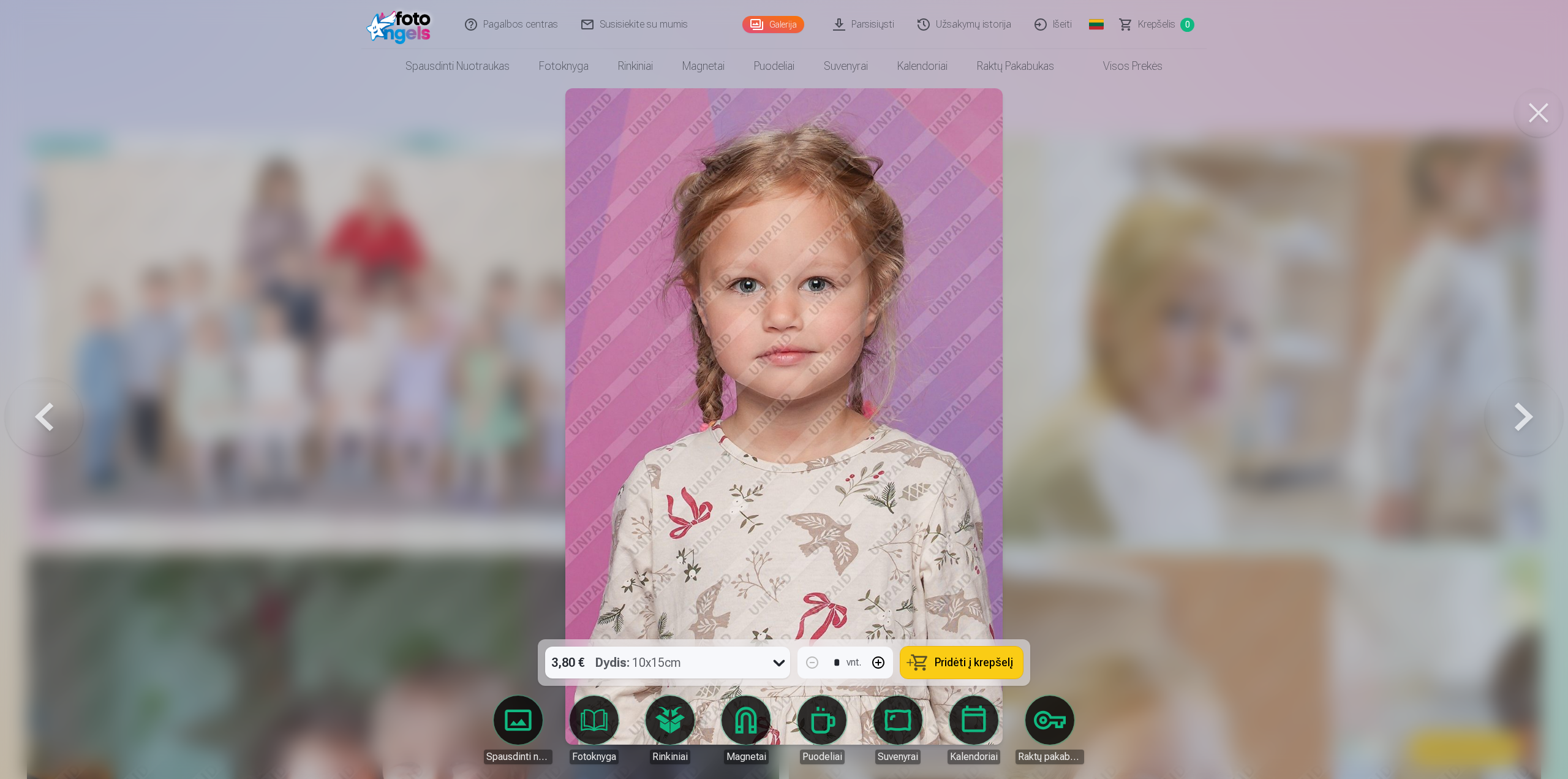
click at [1521, 418] on button at bounding box center [1524, 416] width 79 height 421
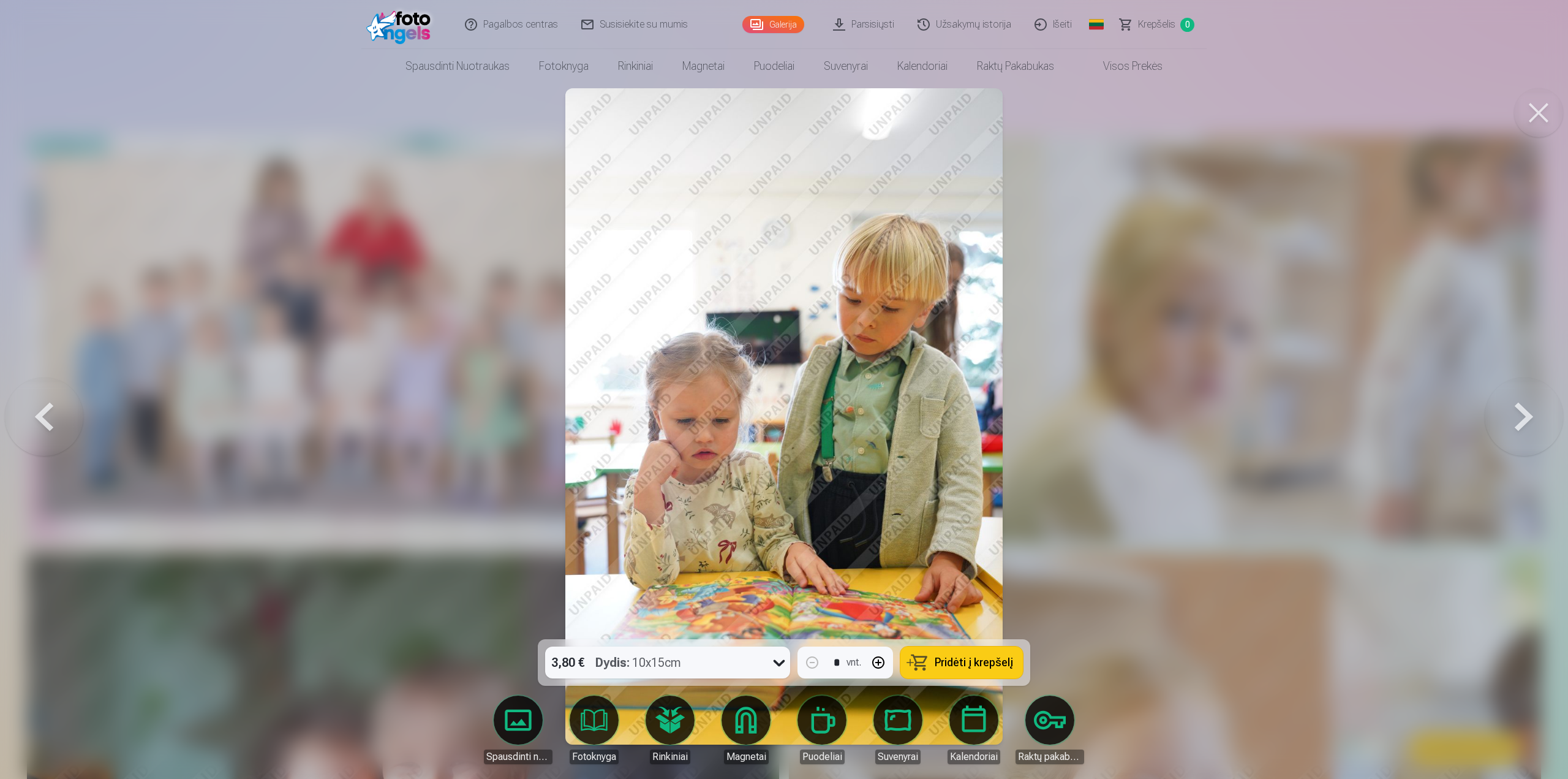
click at [1521, 417] on button at bounding box center [1524, 416] width 79 height 421
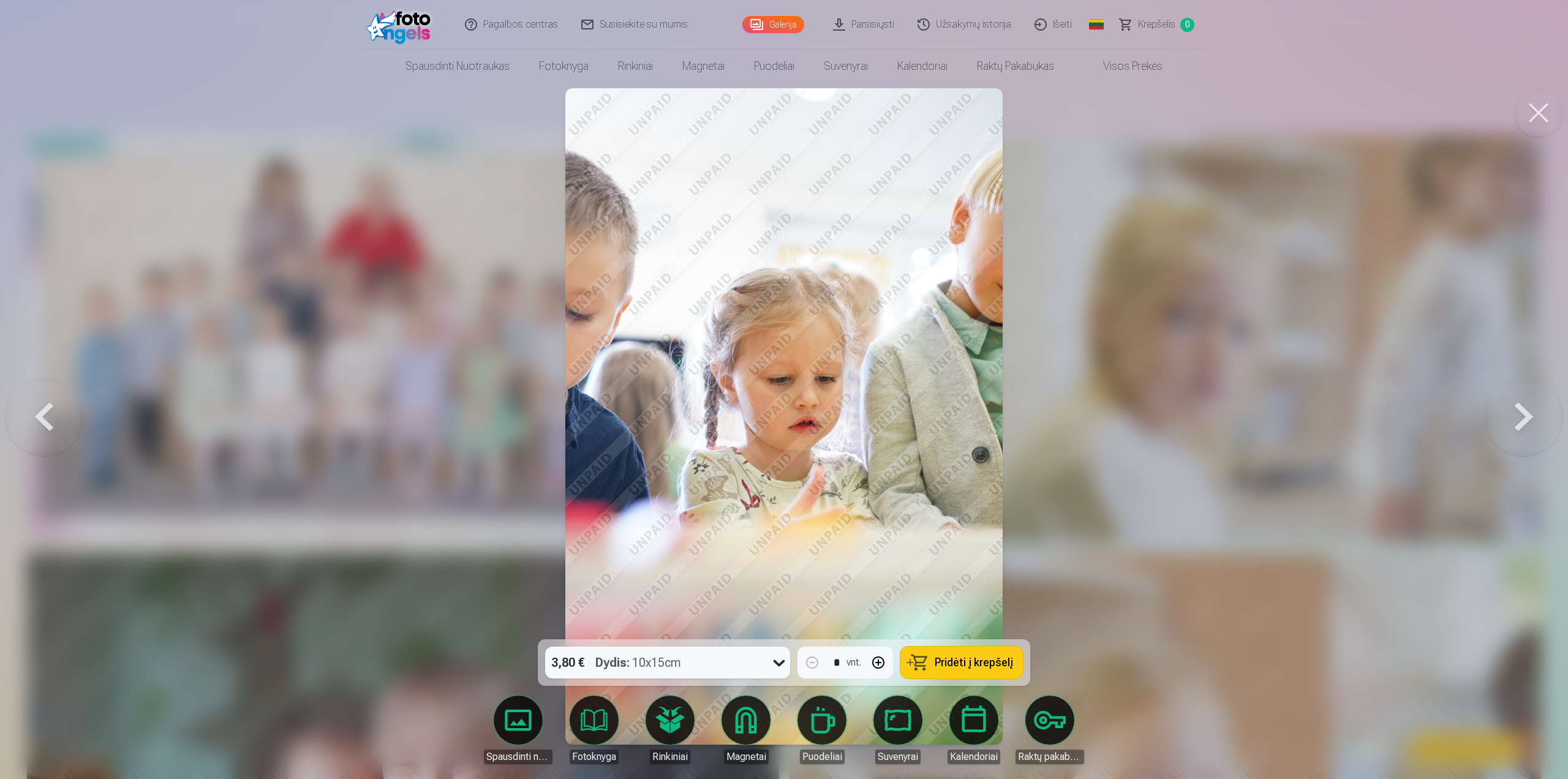
click at [1521, 417] on button at bounding box center [1524, 416] width 79 height 421
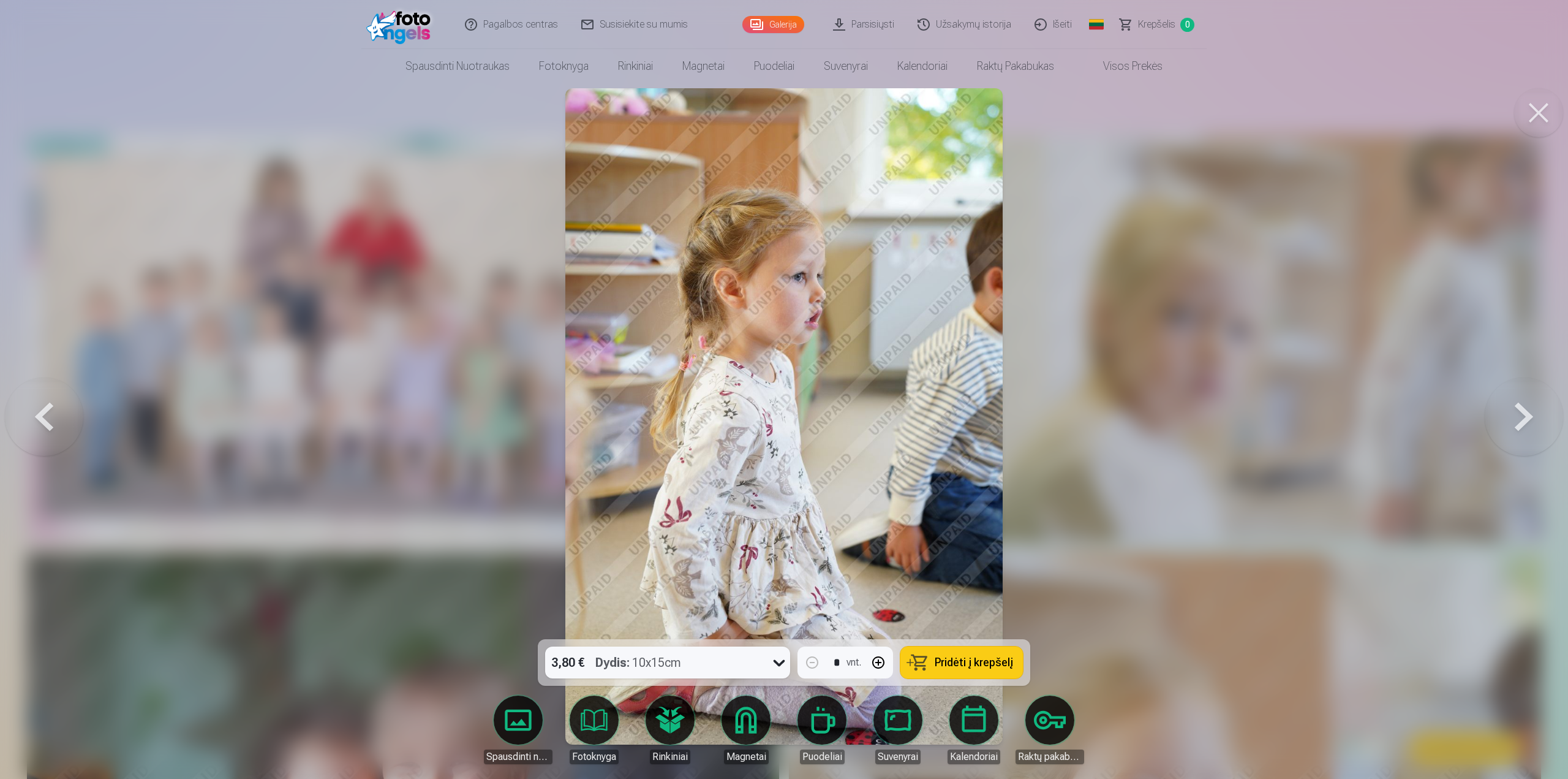
click at [1520, 417] on button at bounding box center [1524, 416] width 79 height 421
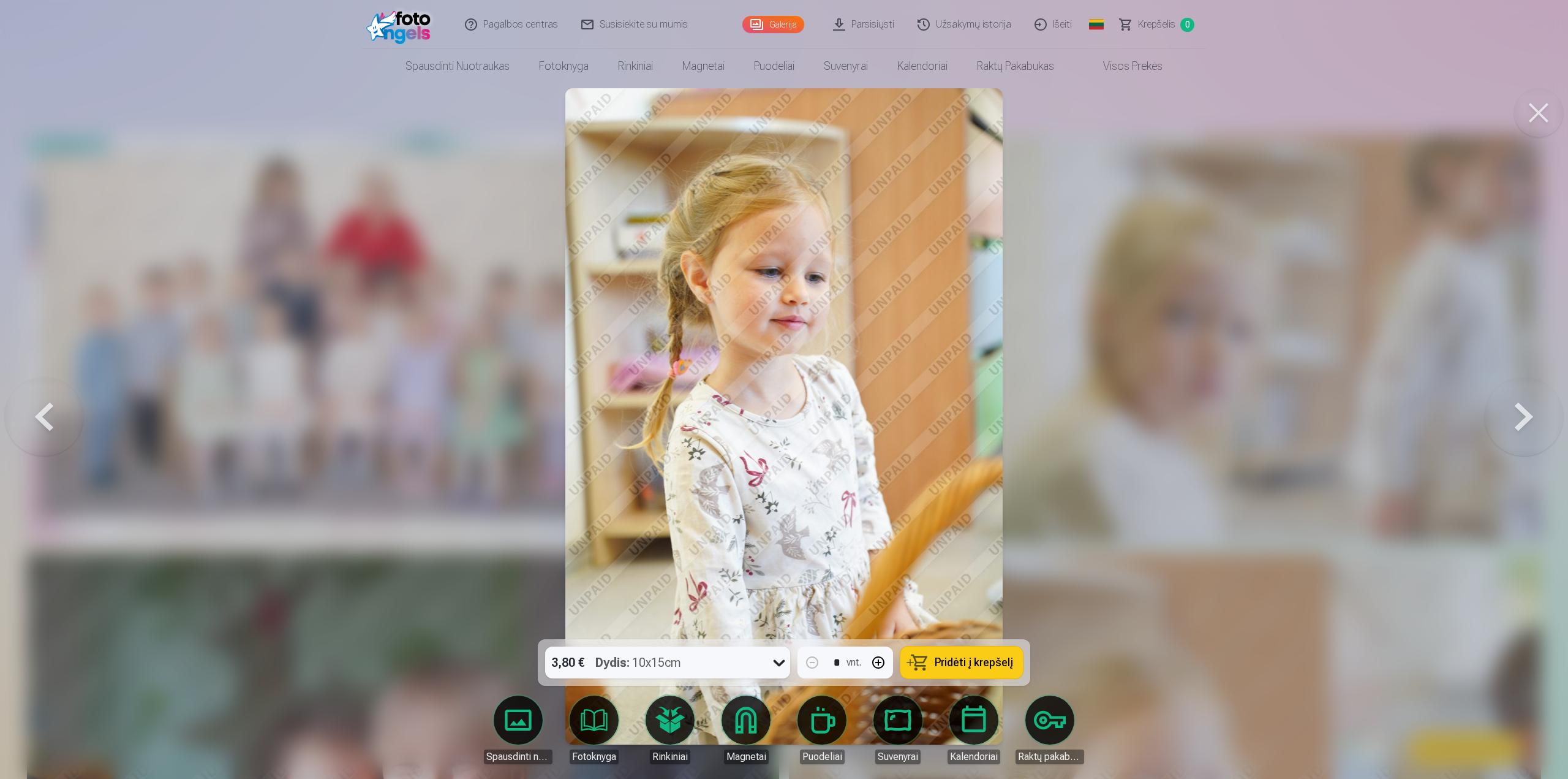
click at [1520, 417] on button at bounding box center [1524, 416] width 79 height 421
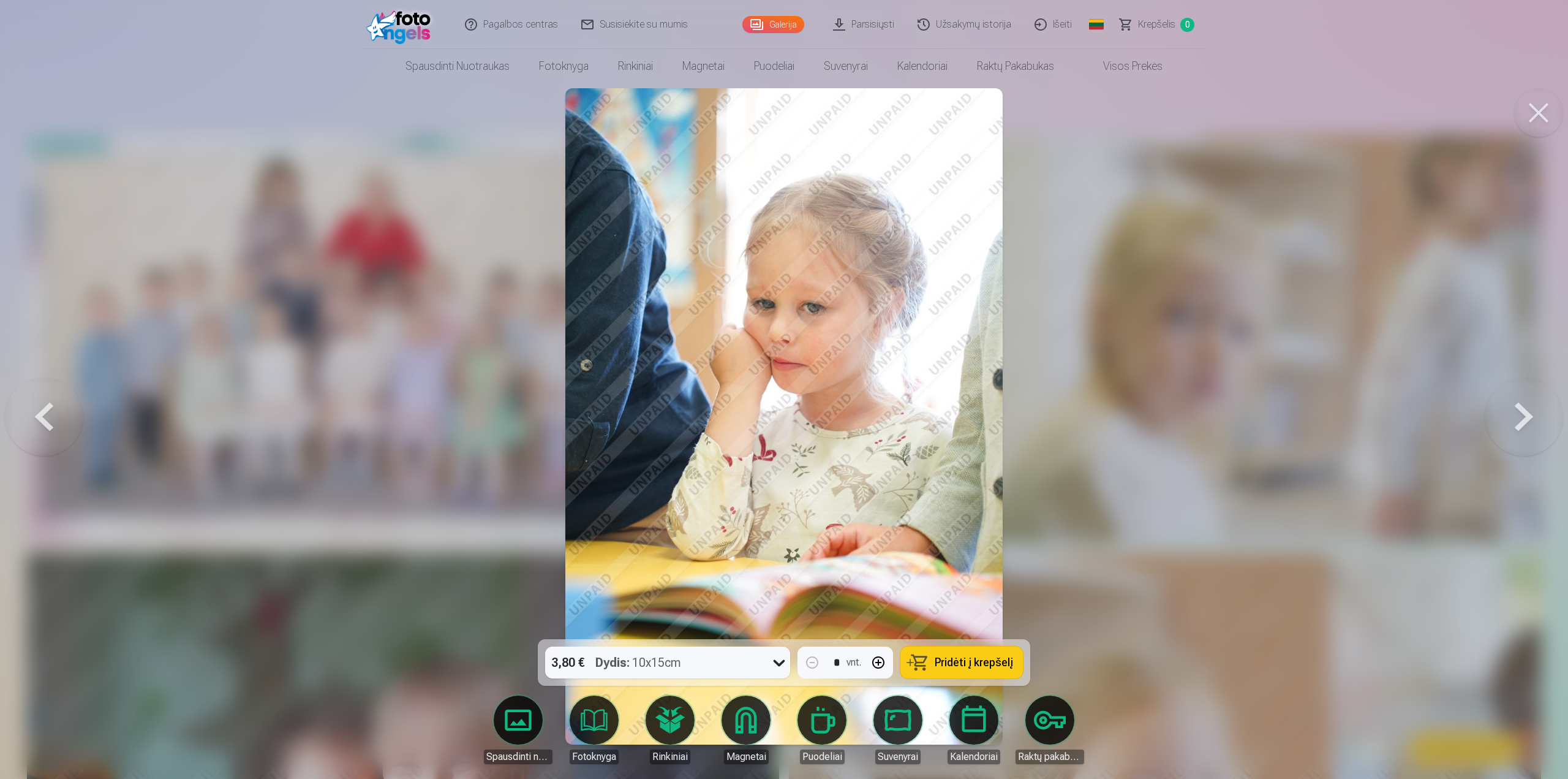
click at [1520, 417] on button at bounding box center [1524, 416] width 79 height 421
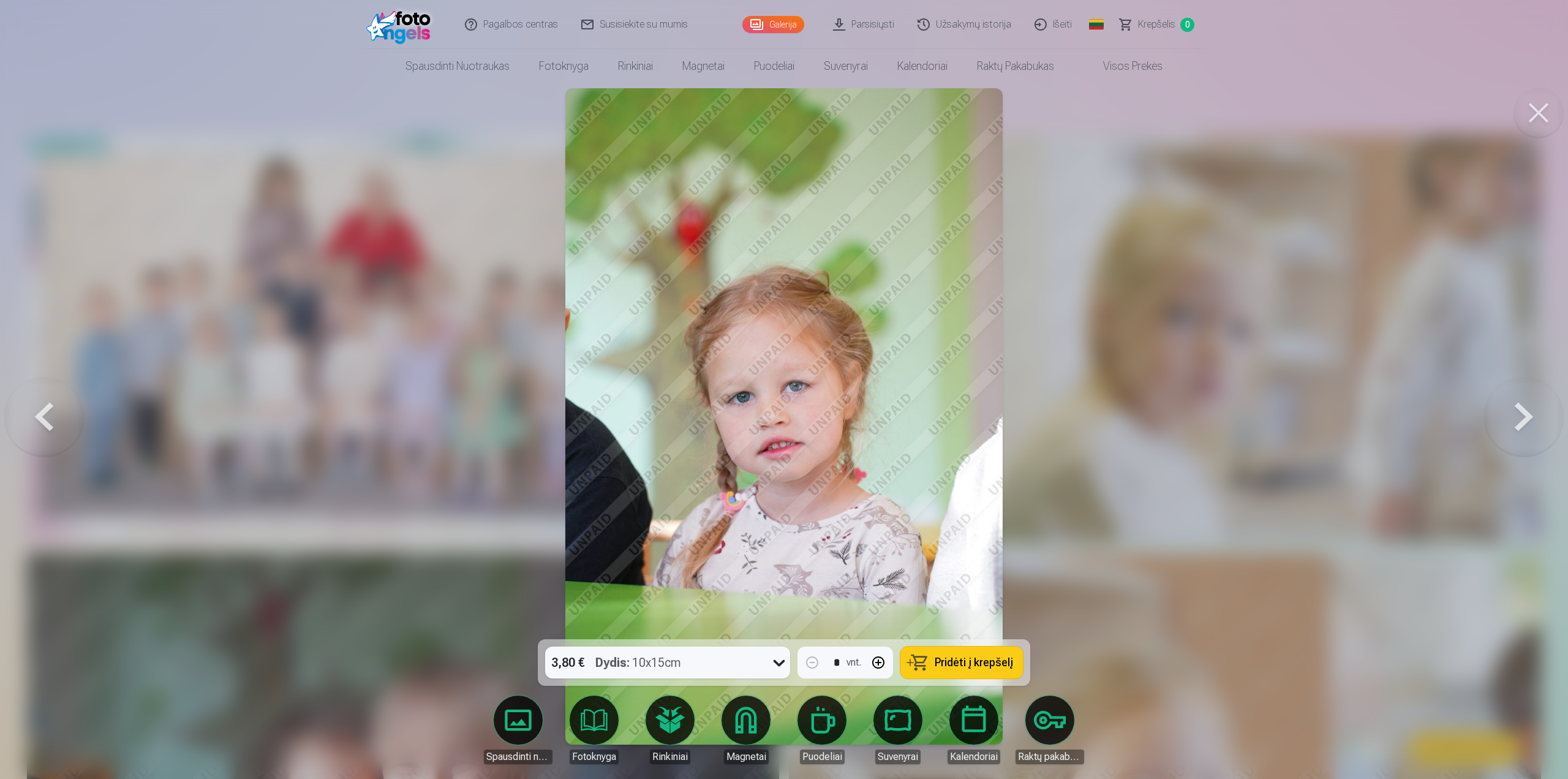
click at [1520, 417] on button at bounding box center [1524, 416] width 79 height 421
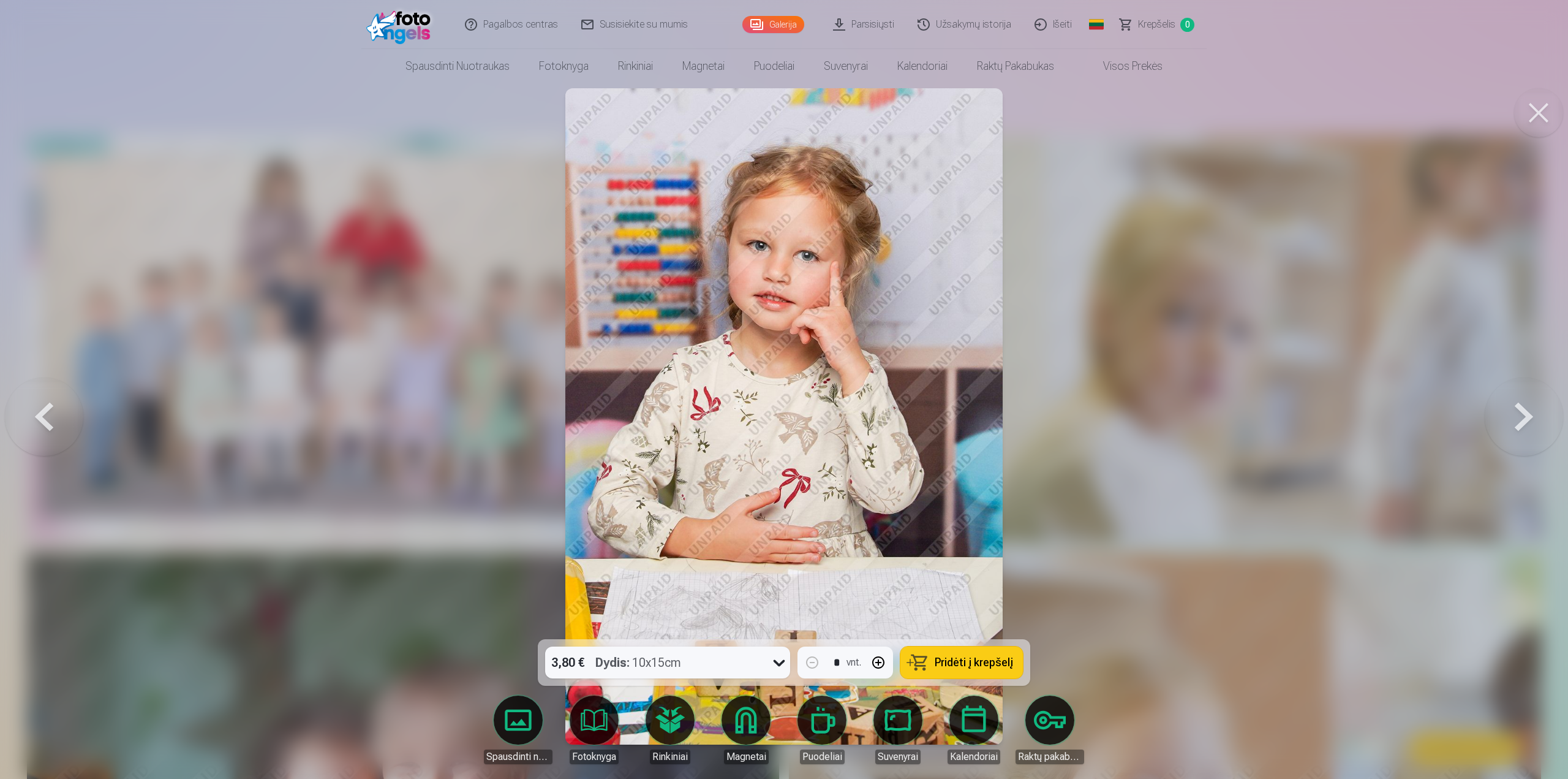
click at [1520, 416] on button at bounding box center [1524, 416] width 79 height 421
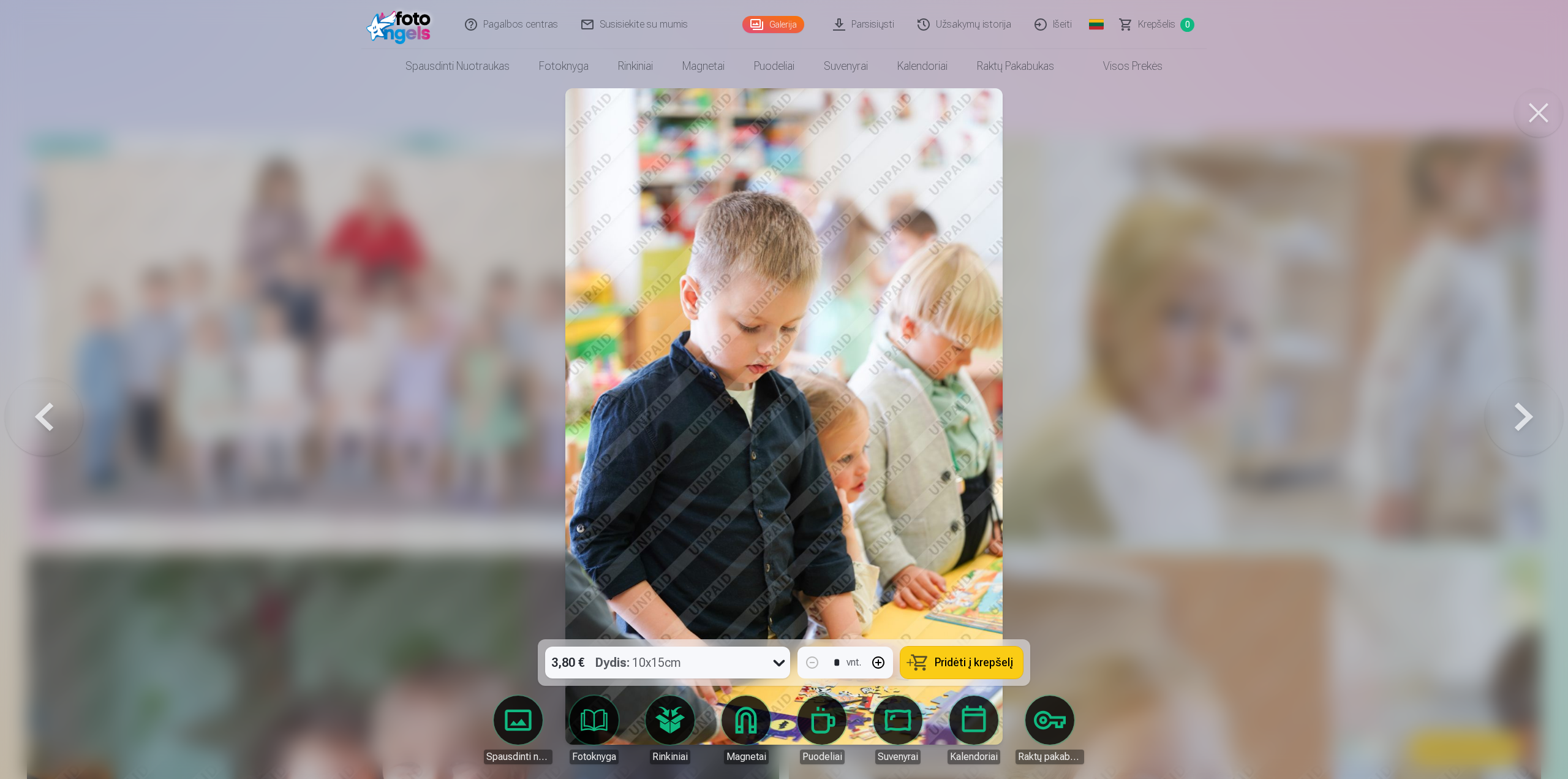
click at [1520, 416] on button at bounding box center [1524, 416] width 79 height 421
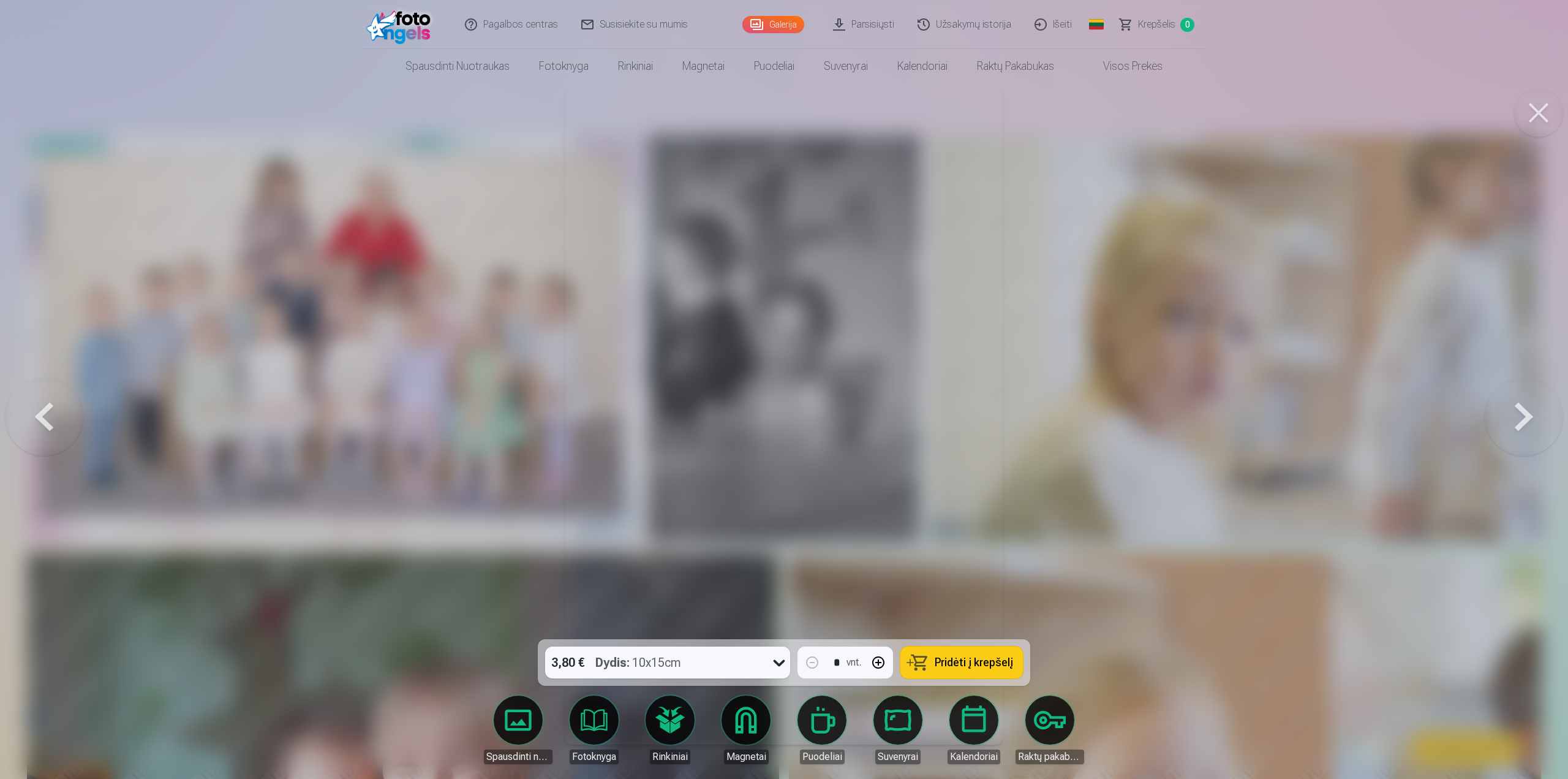
click at [1520, 416] on button at bounding box center [1524, 416] width 79 height 421
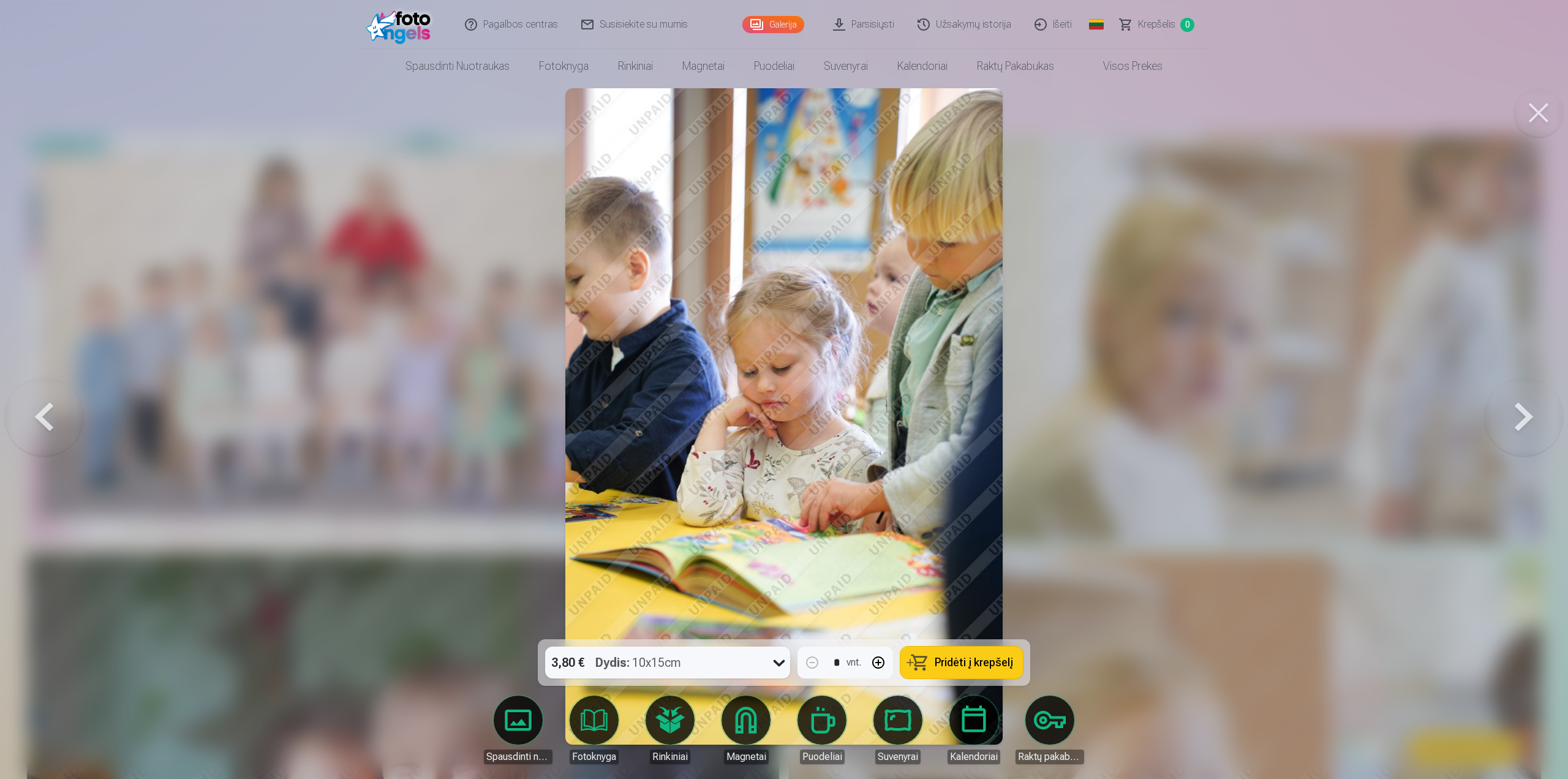
click at [1520, 416] on button at bounding box center [1524, 416] width 79 height 421
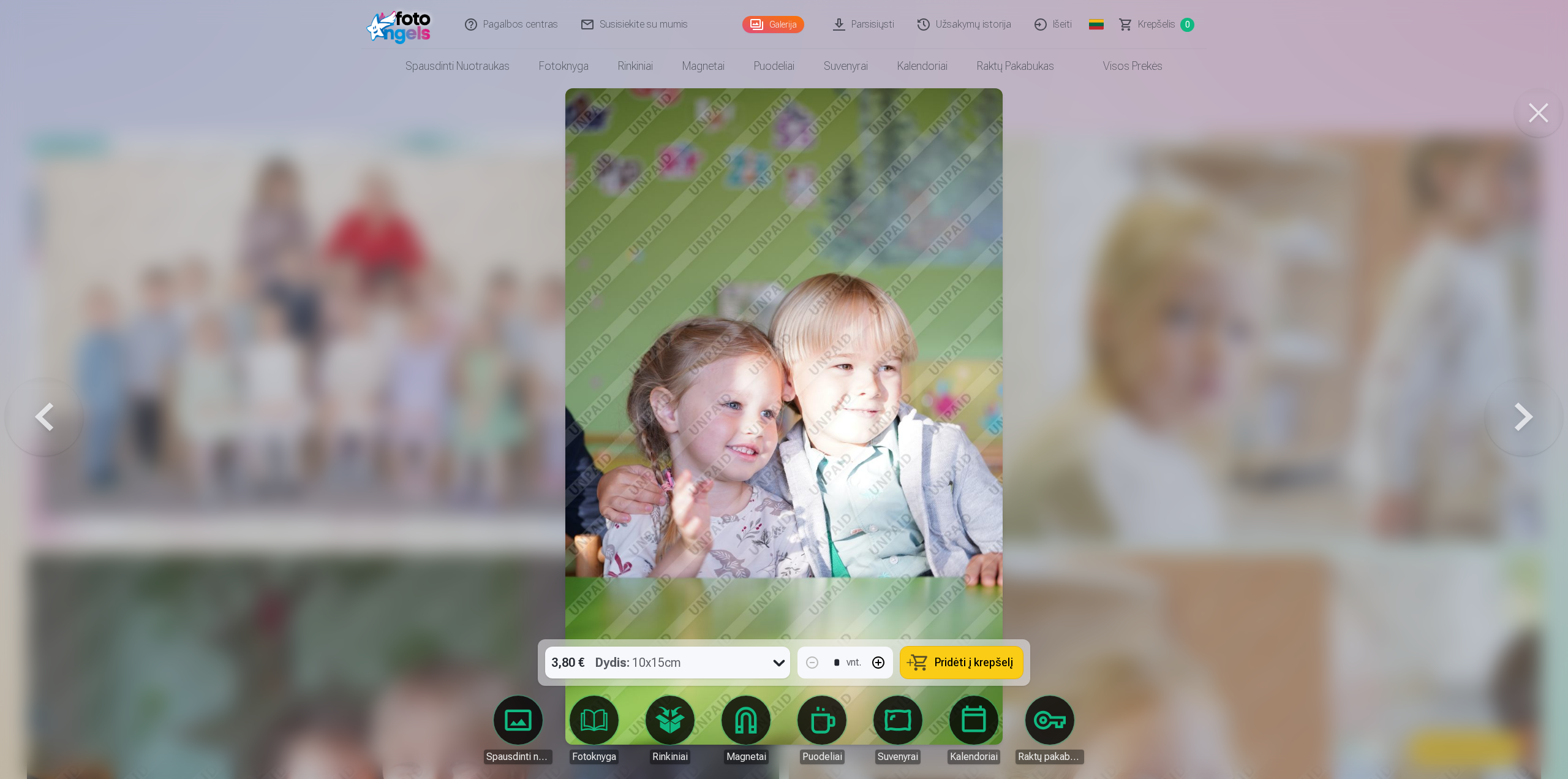
click at [1520, 416] on button at bounding box center [1524, 416] width 79 height 421
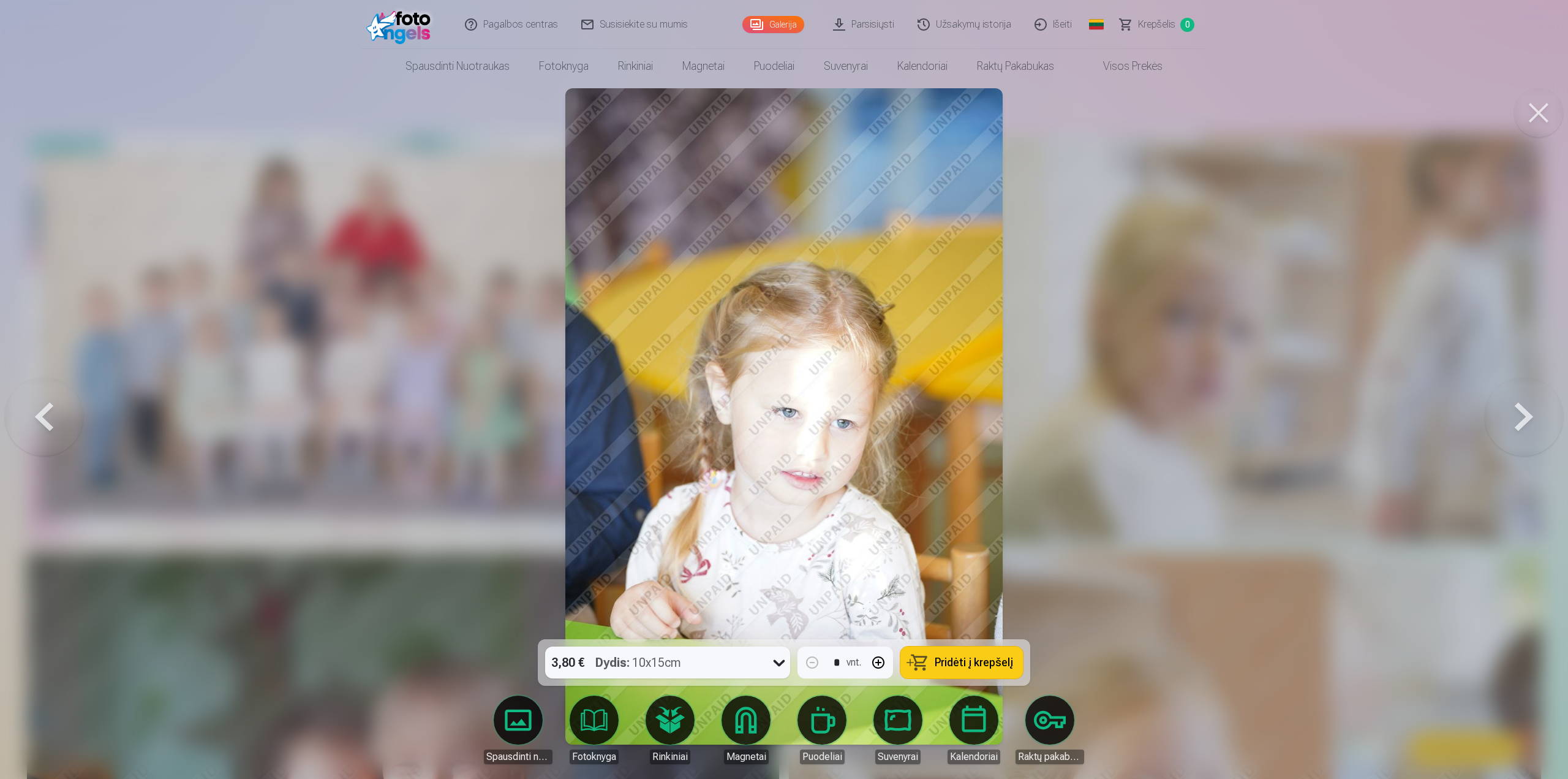
click at [1520, 416] on button at bounding box center [1524, 416] width 79 height 421
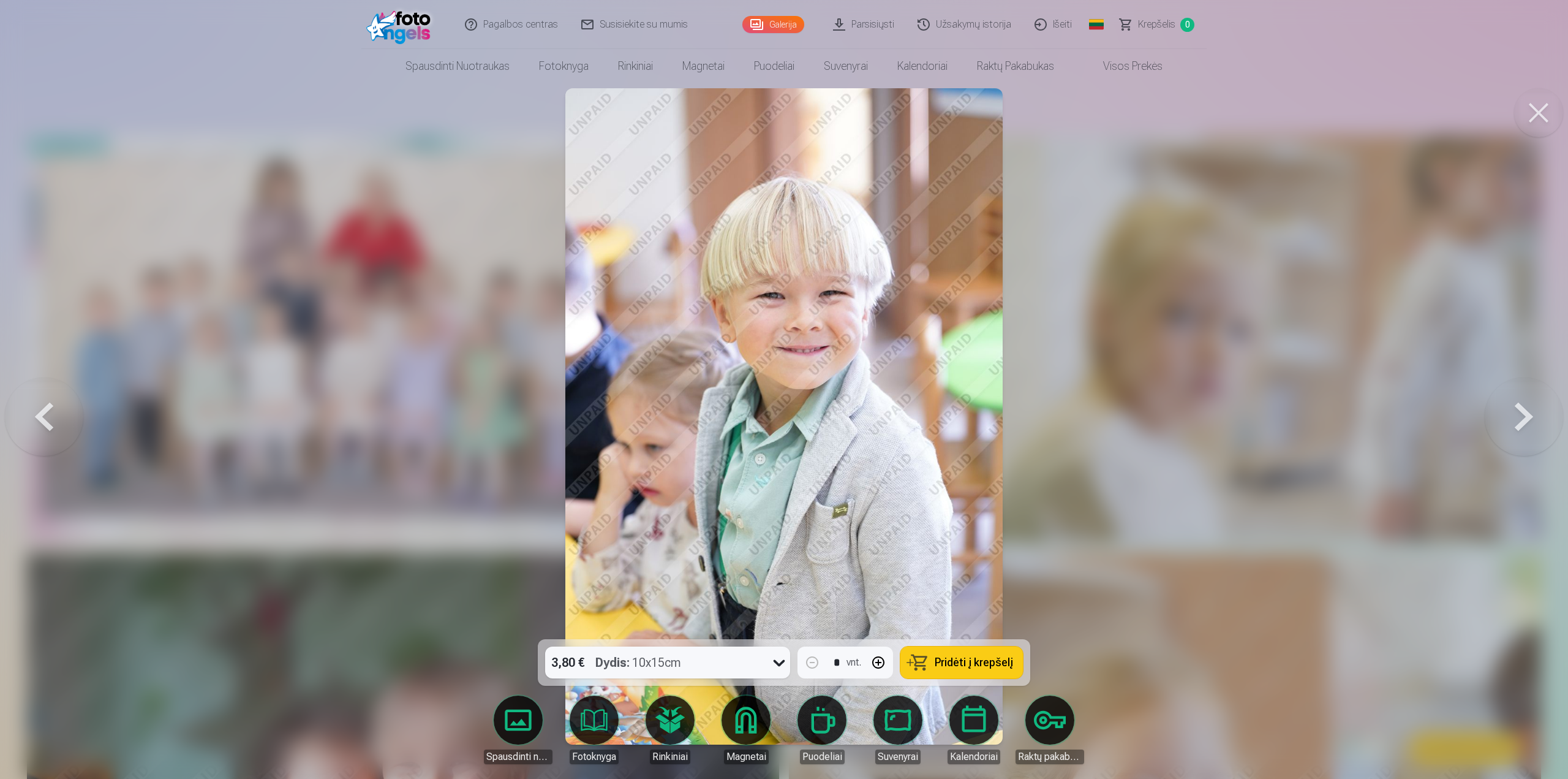
click at [1520, 416] on button at bounding box center [1524, 416] width 79 height 421
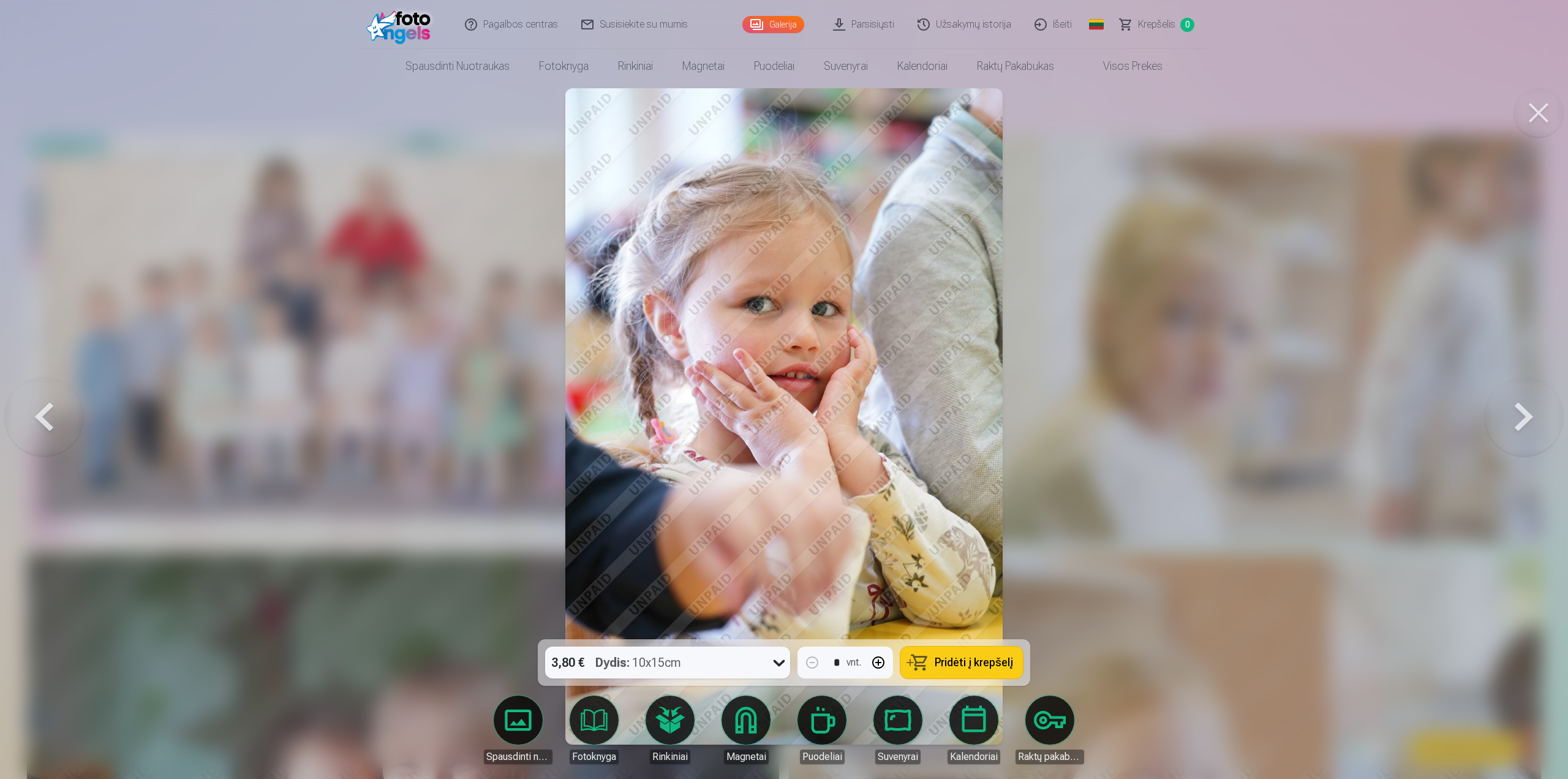
click at [1520, 416] on button at bounding box center [1524, 416] width 79 height 421
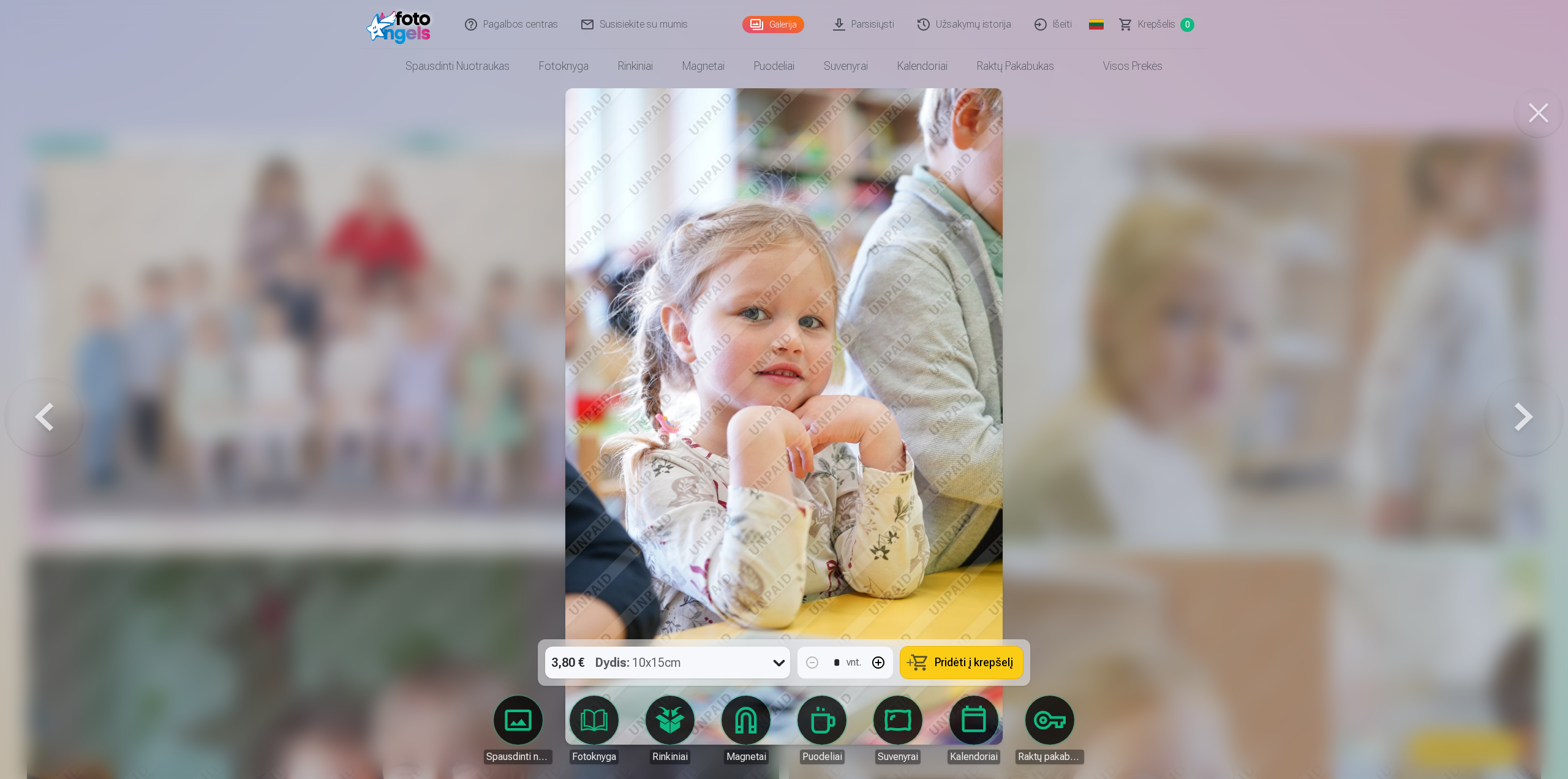
click at [1520, 416] on button at bounding box center [1524, 416] width 79 height 421
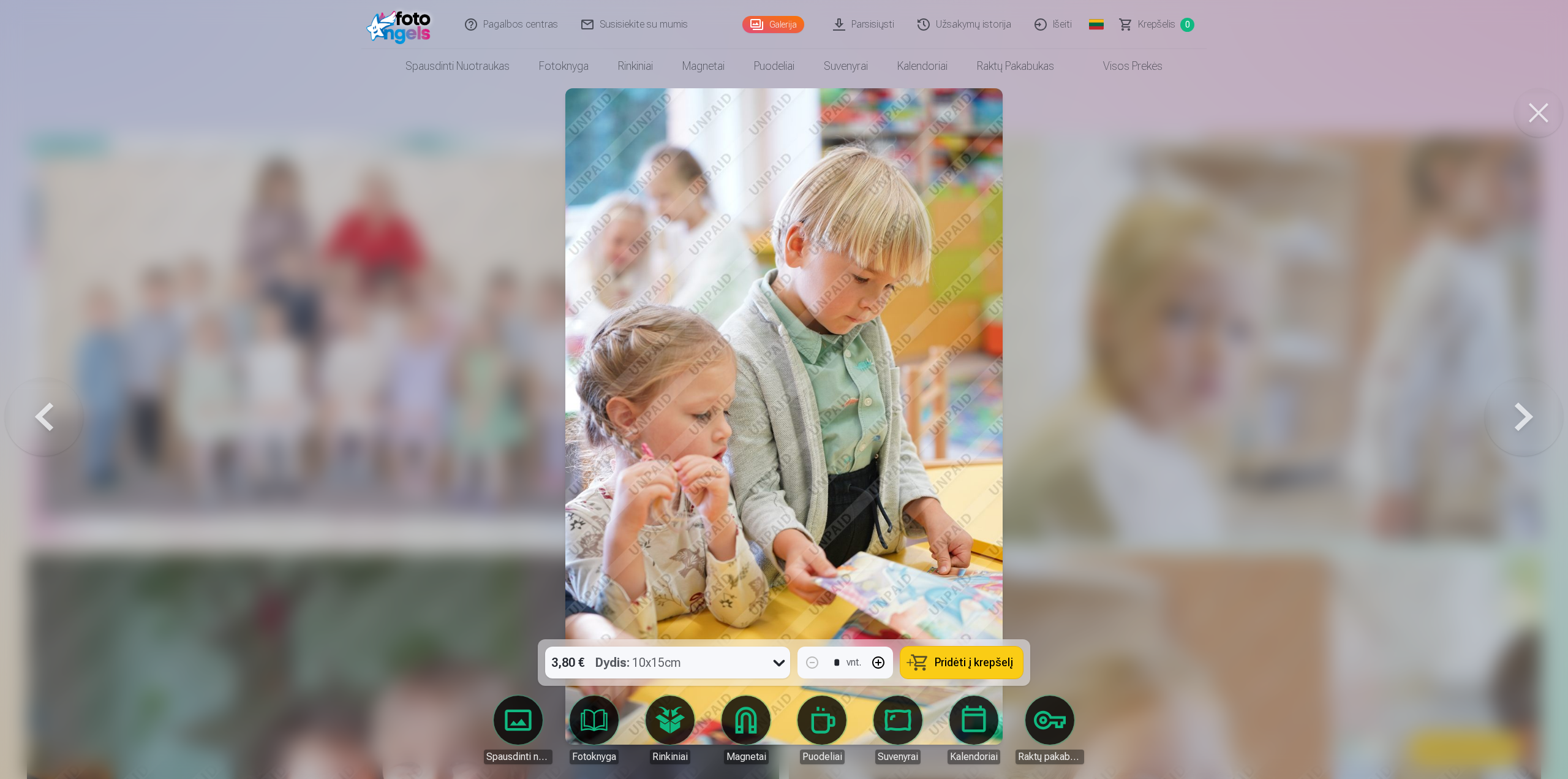
click at [1520, 416] on button at bounding box center [1524, 416] width 79 height 421
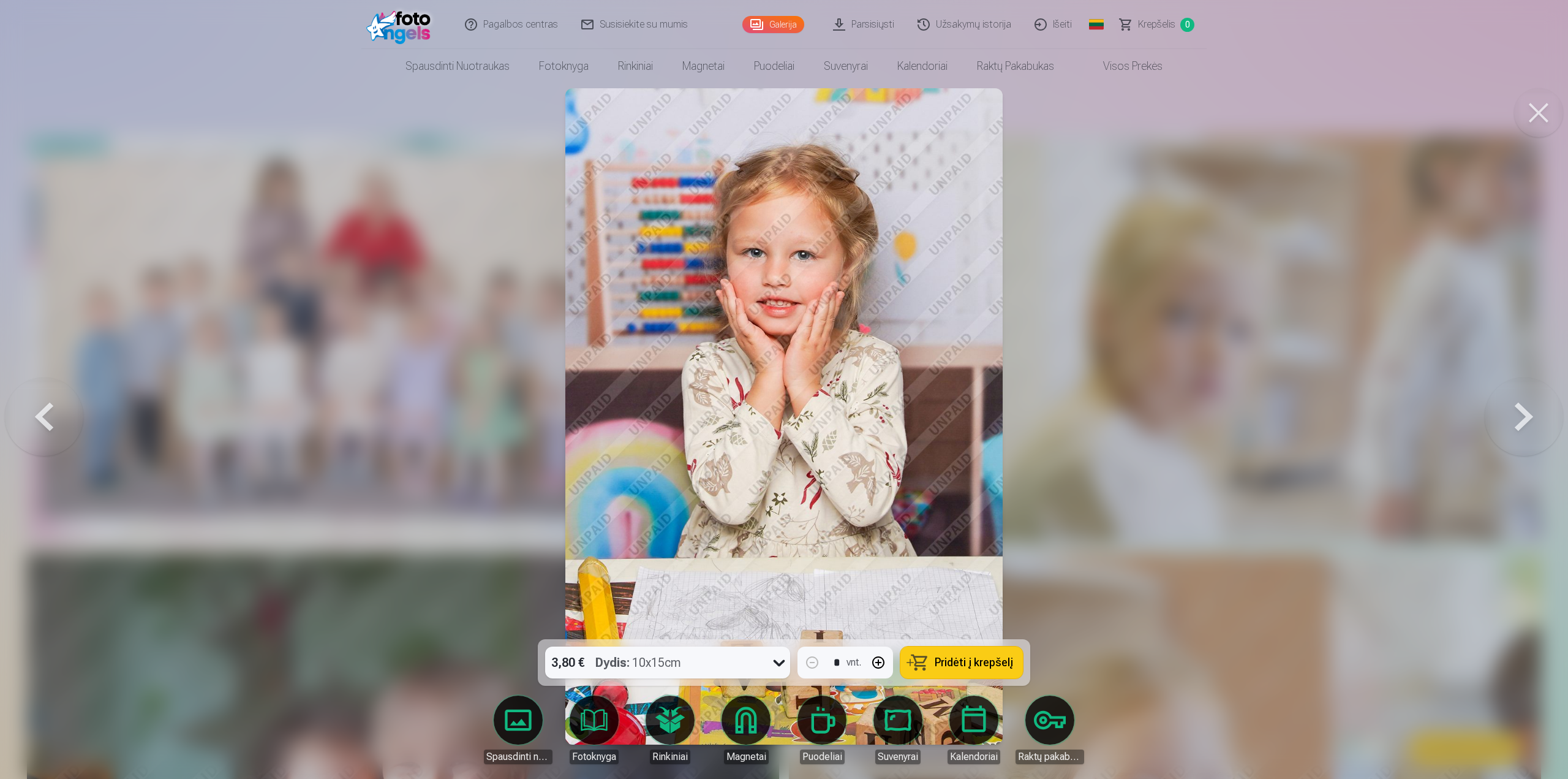
click at [1520, 416] on button at bounding box center [1524, 416] width 79 height 421
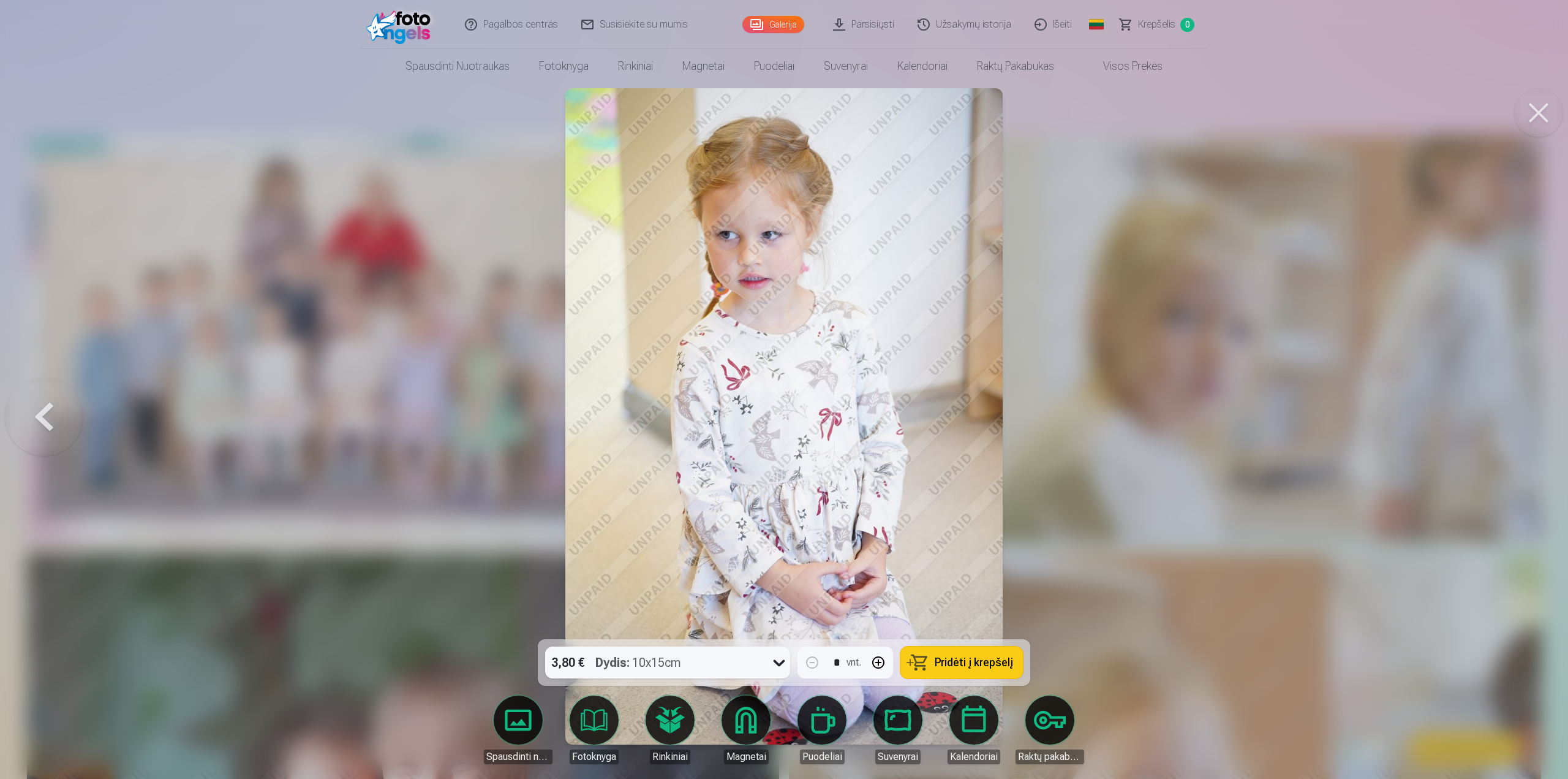
click at [1520, 416] on div at bounding box center [784, 389] width 1568 height 779
